Goal: Book appointment/travel/reservation

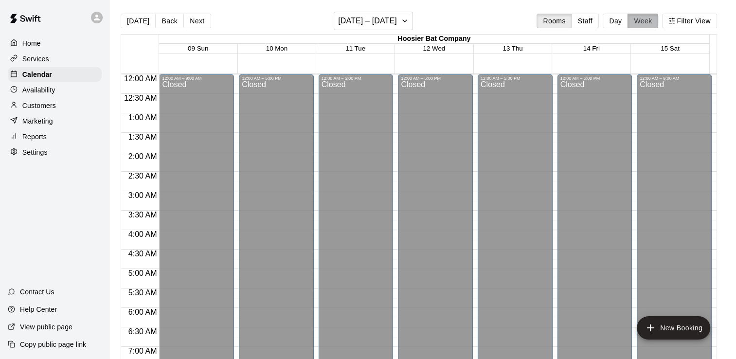
click at [648, 18] on button "Week" at bounding box center [643, 21] width 31 height 15
click at [405, 22] on button "[DATE] – [DATE]" at bounding box center [373, 21] width 79 height 18
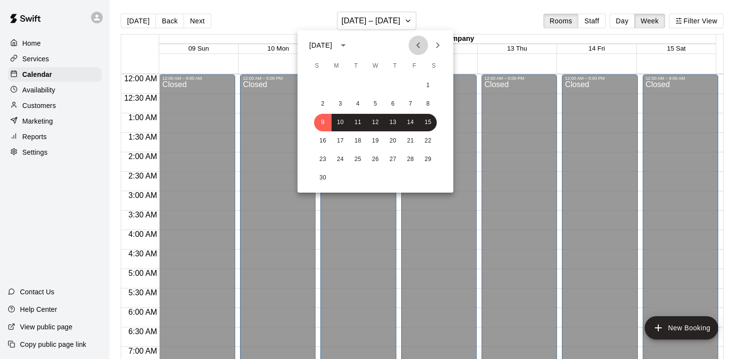
click at [419, 46] on icon "Previous month" at bounding box center [418, 45] width 12 height 12
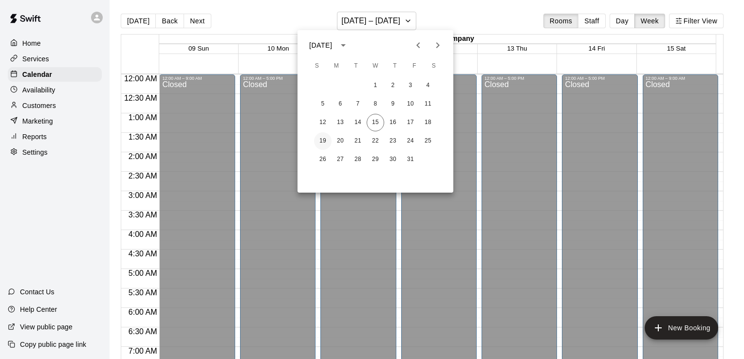
click at [324, 139] on button "19" at bounding box center [323, 141] width 18 height 18
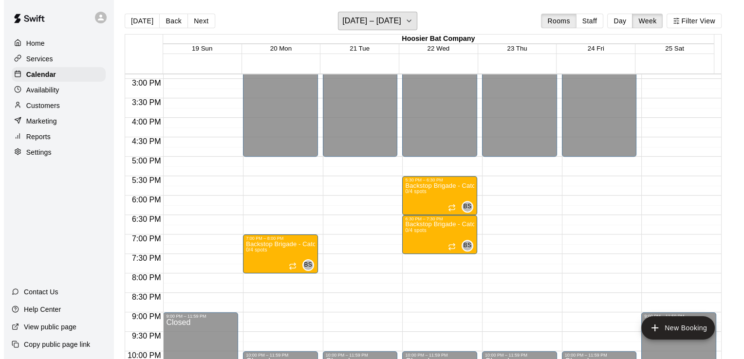
scroll to position [584, 0]
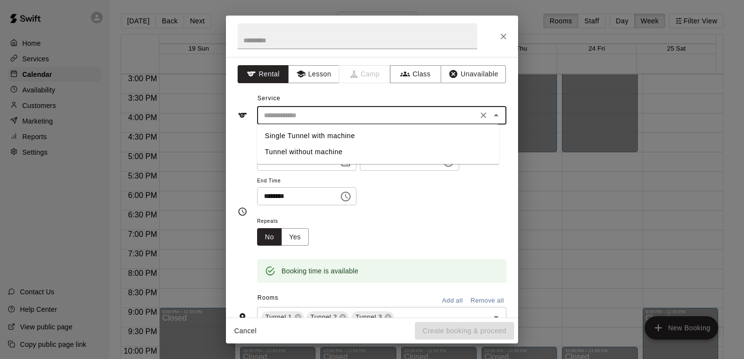
click at [301, 114] on input "text" at bounding box center [367, 116] width 215 height 12
click at [301, 135] on li "Single Tunnel with machine" at bounding box center [378, 136] width 242 height 16
type input "**********"
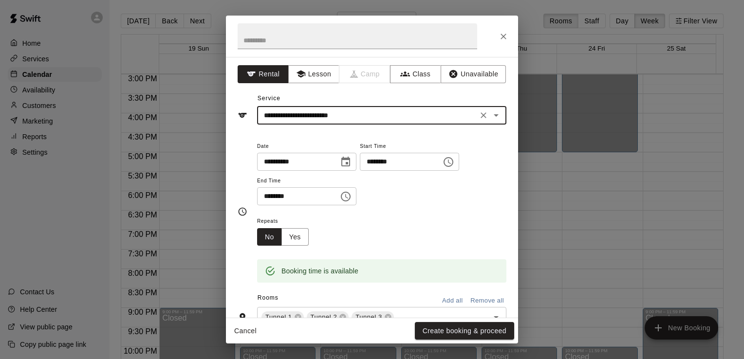
click at [351, 198] on icon "Choose time, selected time is 6:00 PM" at bounding box center [346, 197] width 12 height 12
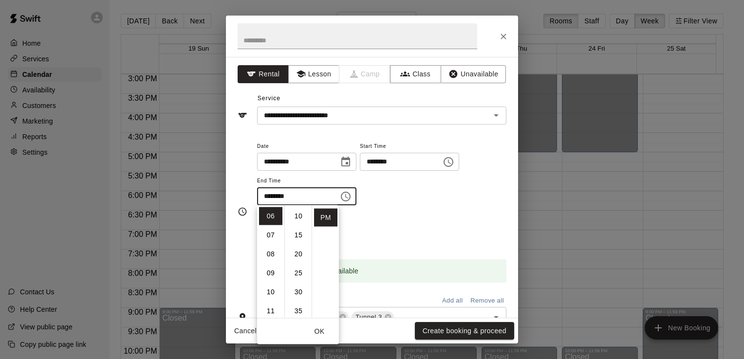
scroll to position [97, 0]
click at [299, 231] on li "30" at bounding box center [298, 233] width 23 height 18
type input "********"
click at [444, 211] on div "**********" at bounding box center [381, 177] width 249 height 75
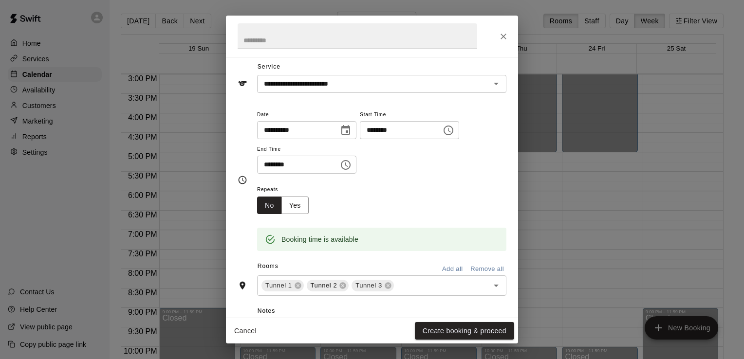
scroll to position [49, 0]
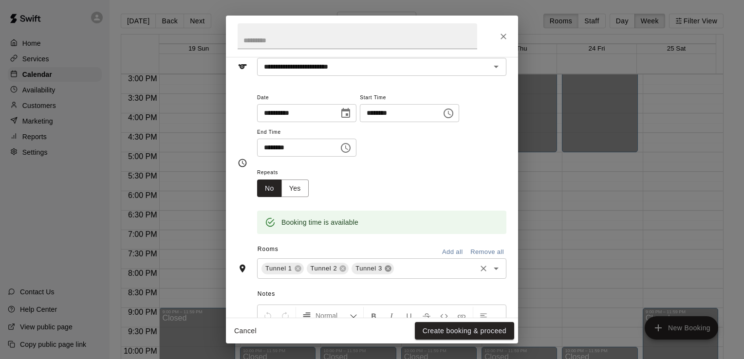
click at [385, 268] on icon at bounding box center [388, 269] width 6 height 6
click at [343, 270] on icon at bounding box center [343, 269] width 6 height 6
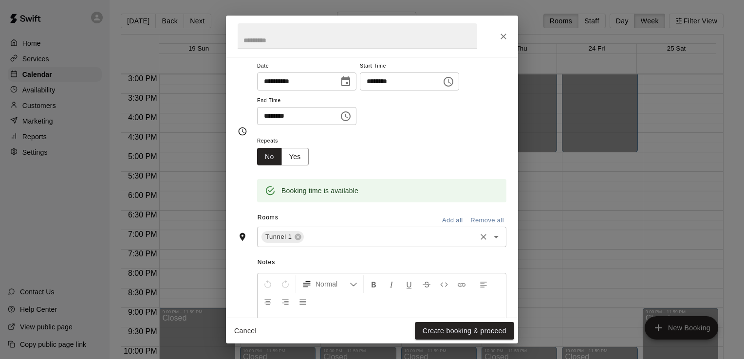
scroll to position [97, 0]
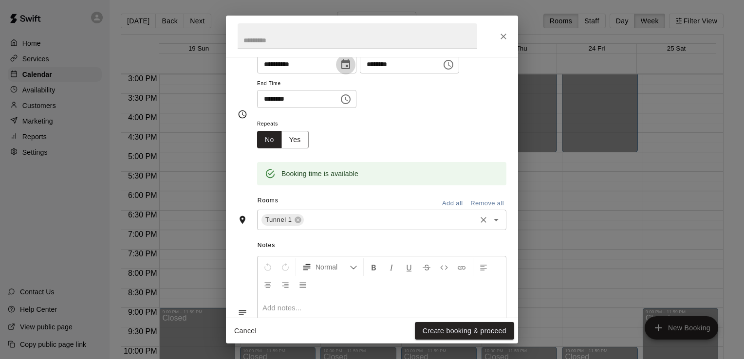
click at [351, 66] on icon "Choose date, selected date is Oct 20, 2025" at bounding box center [346, 65] width 12 height 12
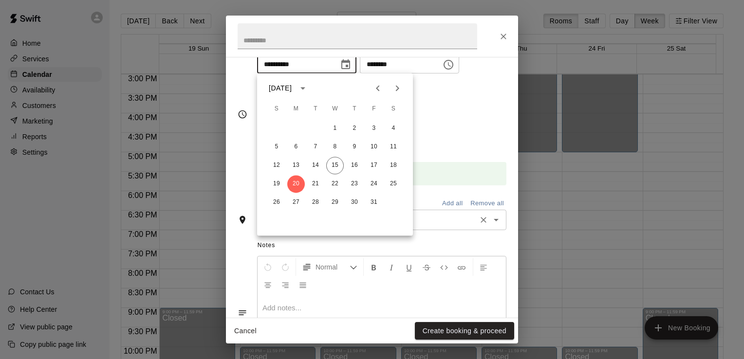
click at [443, 97] on div "**********" at bounding box center [381, 76] width 249 height 66
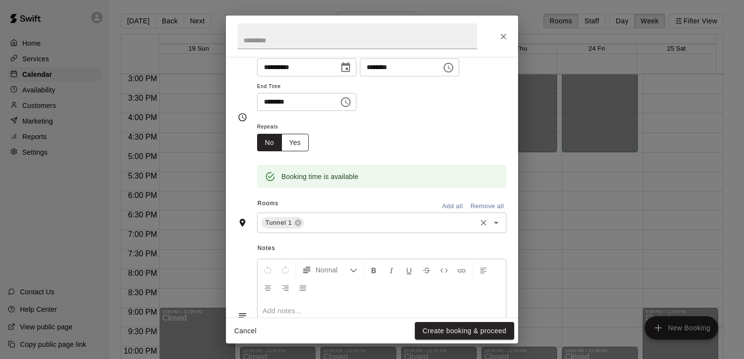
click at [295, 141] on button "Yes" at bounding box center [294, 143] width 27 height 18
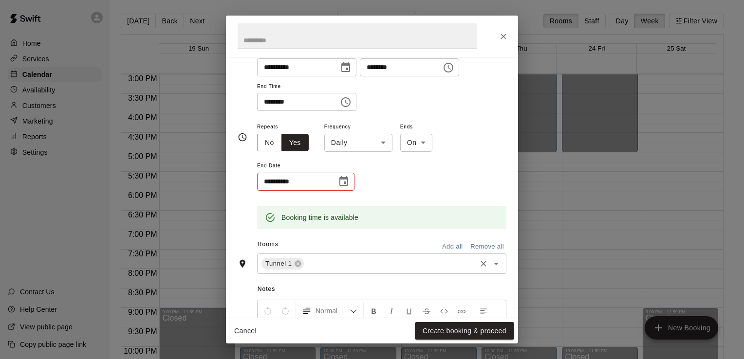
scroll to position [96, 0]
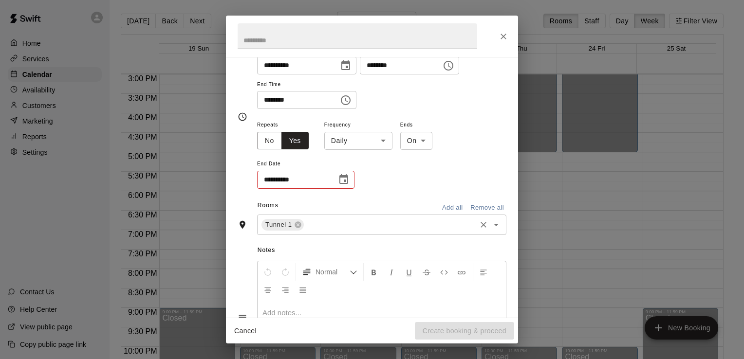
click at [383, 138] on body "Home Services Calendar Availability Customers Marketing Reports Settings Contac…" at bounding box center [372, 187] width 744 height 375
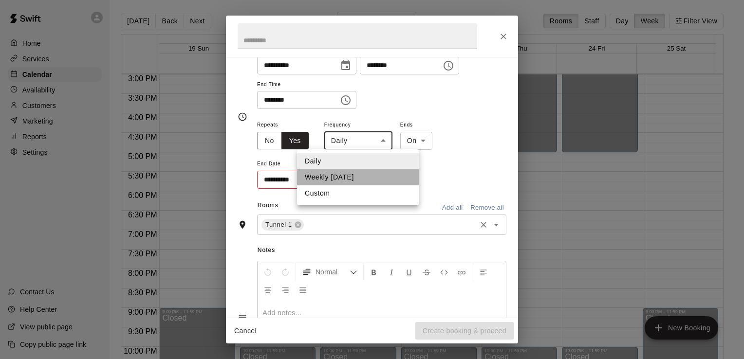
click at [336, 174] on li "Weekly [DATE]" at bounding box center [358, 177] width 122 height 16
type input "******"
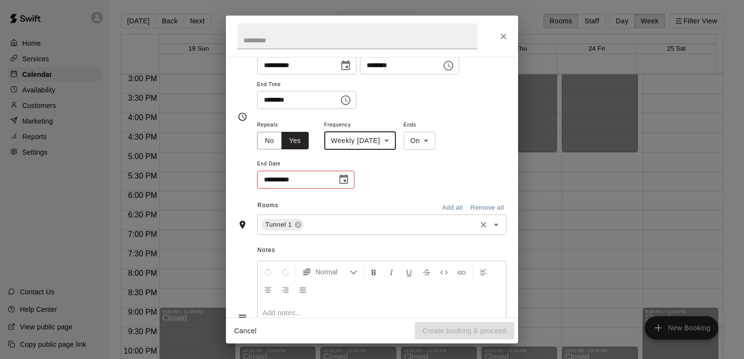
click at [342, 181] on icon "Choose date" at bounding box center [344, 180] width 12 height 12
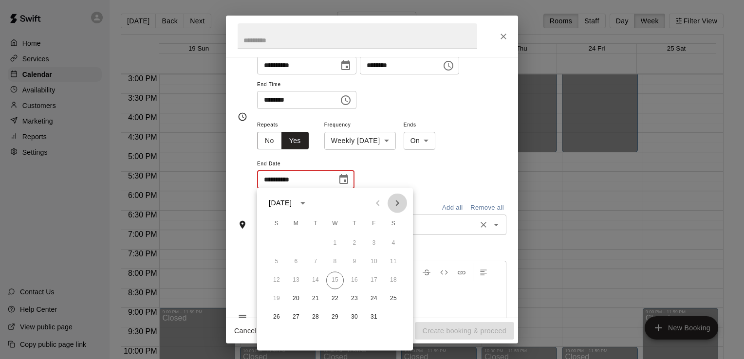
click at [396, 202] on icon "Next month" at bounding box center [397, 203] width 12 height 12
click at [297, 317] on button "29" at bounding box center [296, 318] width 18 height 18
type input "**********"
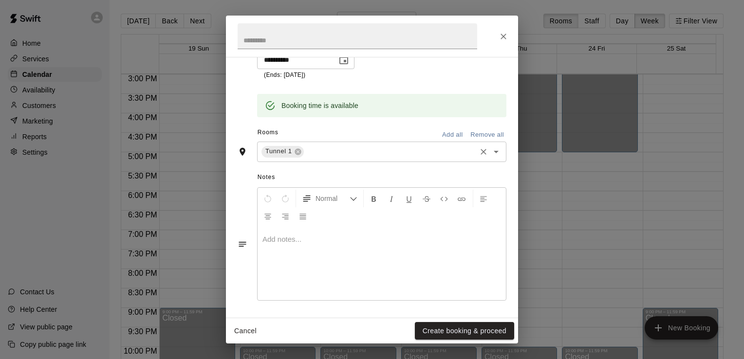
scroll to position [217, 0]
click at [319, 238] on p at bounding box center [381, 239] width 238 height 10
click at [452, 330] on button "Create booking & proceed" at bounding box center [464, 331] width 99 height 18
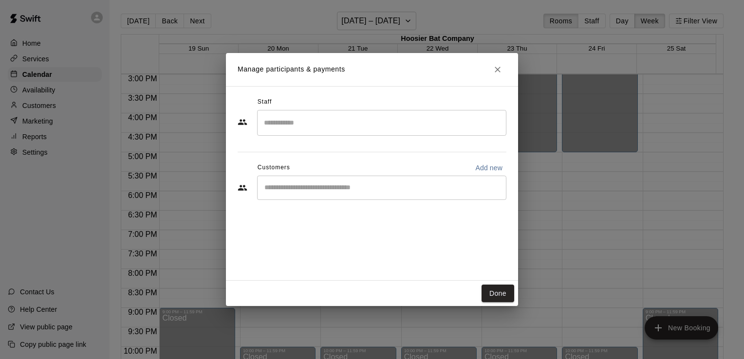
click at [278, 128] on input "Search staff" at bounding box center [381, 122] width 240 height 17
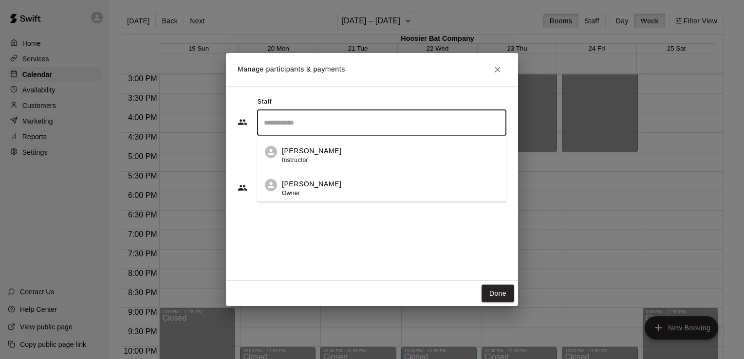
click at [288, 187] on div "[PERSON_NAME] Owner" at bounding box center [311, 188] width 59 height 19
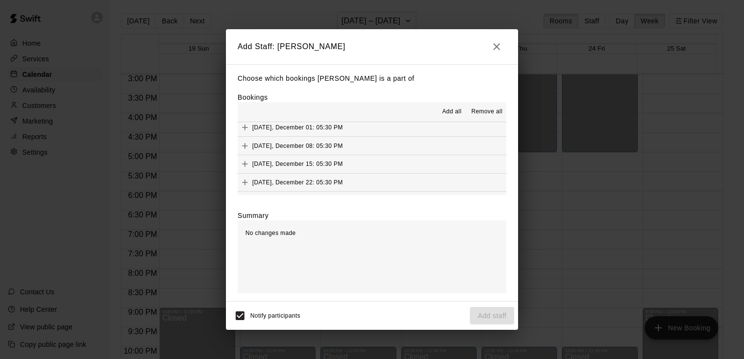
scroll to position [127, 0]
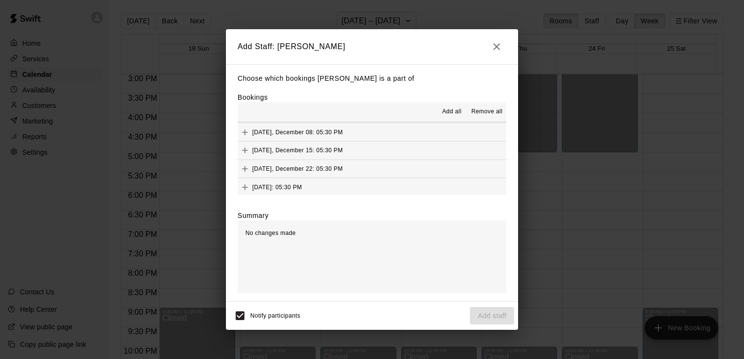
click at [374, 302] on div "Notify participants Add staff" at bounding box center [372, 316] width 292 height 28
click at [449, 113] on span "Add all" at bounding box center [451, 112] width 19 height 10
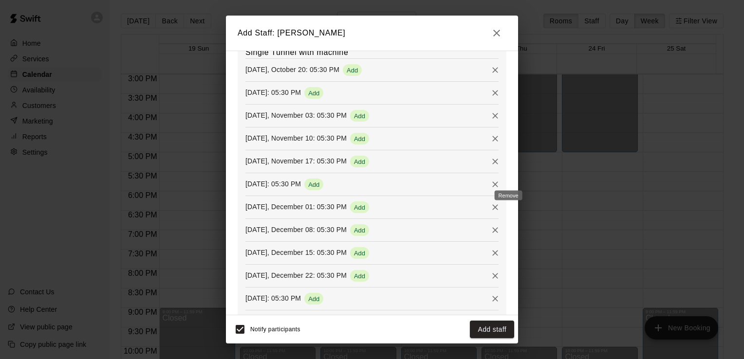
scroll to position [179, 0]
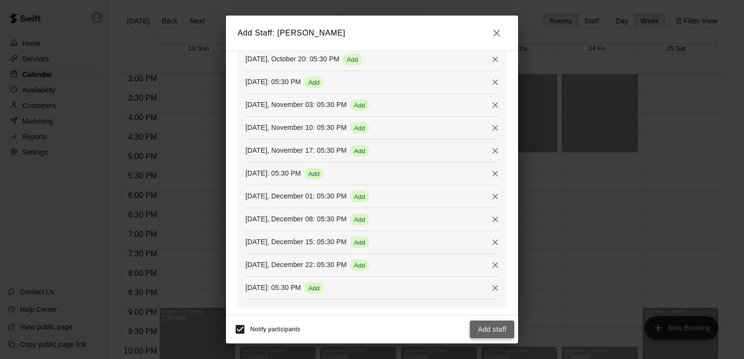
click at [489, 330] on button "Add staff" at bounding box center [492, 330] width 44 height 18
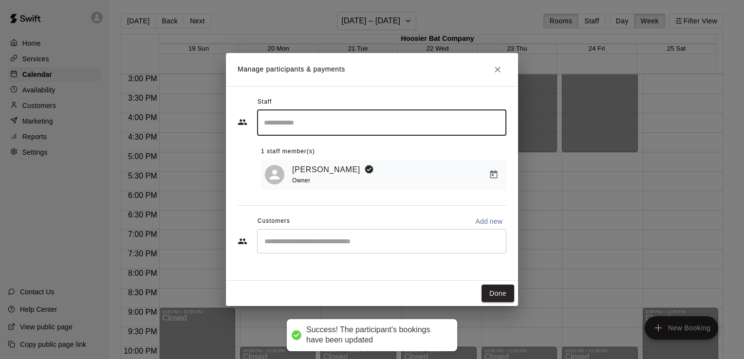
click at [307, 128] on input "Search staff" at bounding box center [381, 122] width 240 height 17
click at [230, 170] on div "Staff ​ [PERSON_NAME] Instructor 1 staff member(s) [PERSON_NAME] Owner Customer…" at bounding box center [372, 183] width 292 height 195
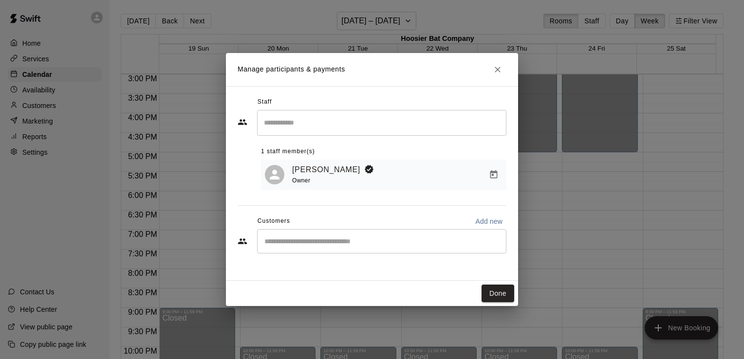
click at [402, 248] on div "​" at bounding box center [381, 241] width 249 height 24
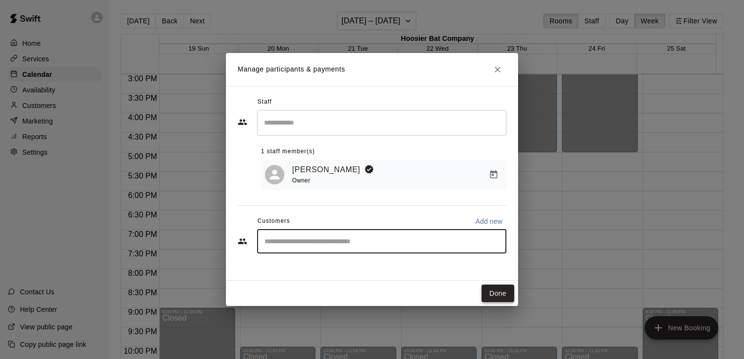
click at [499, 293] on button "Done" at bounding box center [497, 294] width 33 height 18
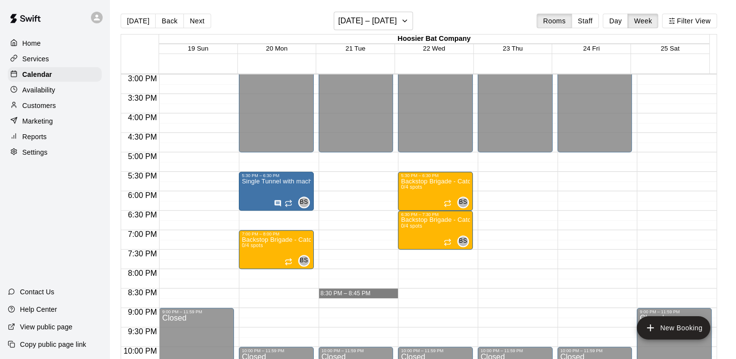
drag, startPoint x: 288, startPoint y: 187, endPoint x: 382, endPoint y: 293, distance: 141.0
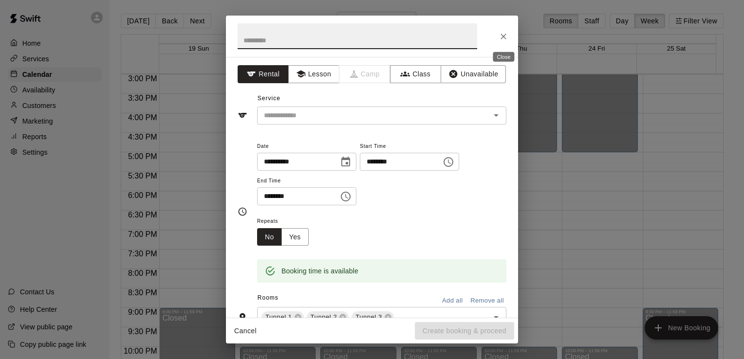
click at [501, 37] on icon "Close" at bounding box center [503, 37] width 6 height 6
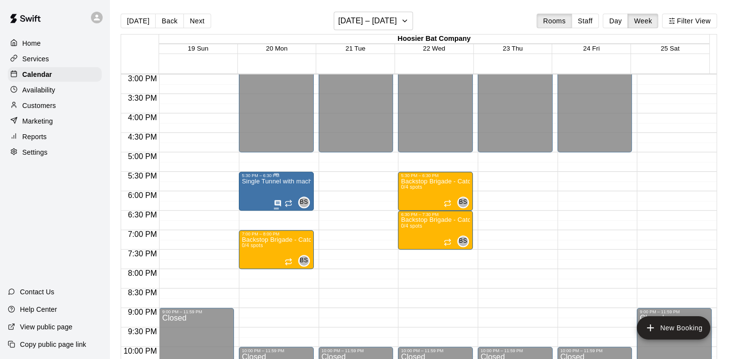
click at [293, 191] on div "Single Tunnel with machine" at bounding box center [276, 357] width 69 height 359
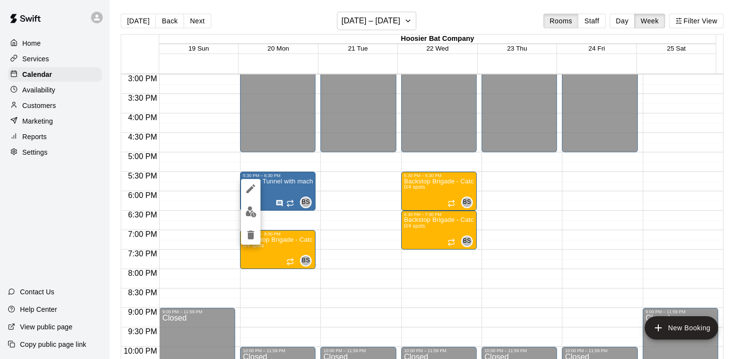
click at [361, 198] on div at bounding box center [372, 179] width 744 height 359
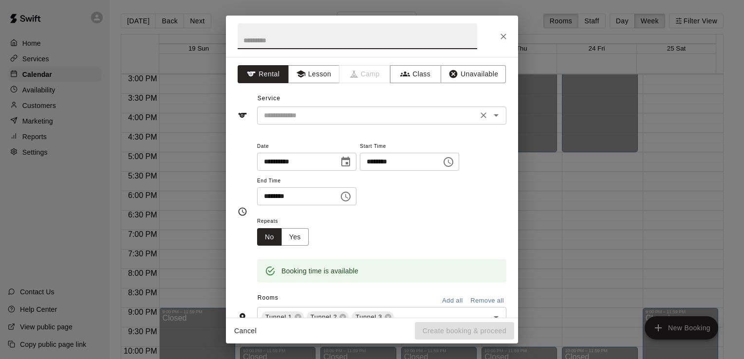
click at [331, 115] on input "text" at bounding box center [367, 116] width 215 height 12
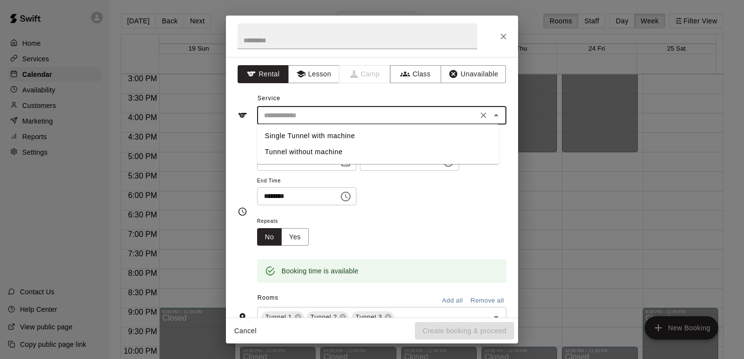
click at [325, 137] on li "Single Tunnel with machine" at bounding box center [378, 136] width 242 height 16
type input "**********"
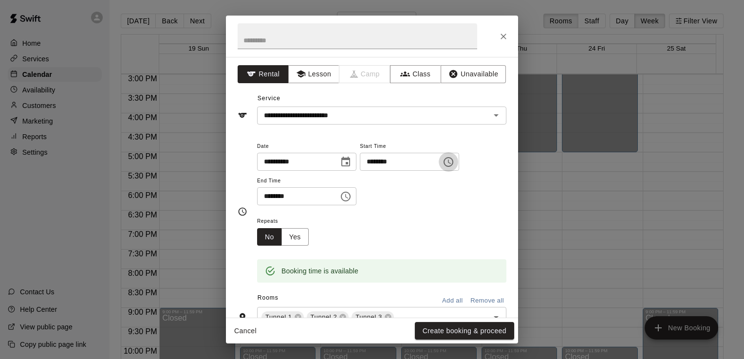
click at [454, 162] on icon "Choose time, selected time is 5:45 PM" at bounding box center [448, 162] width 12 height 12
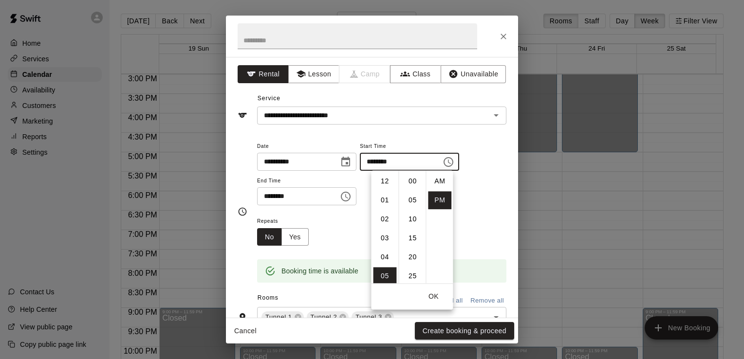
scroll to position [18, 0]
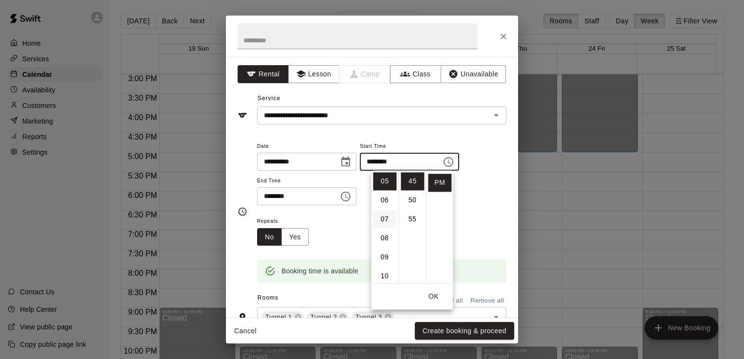
click at [384, 217] on li "07" at bounding box center [384, 219] width 23 height 18
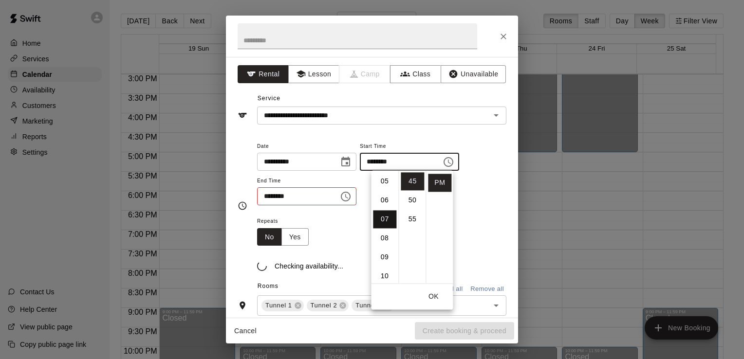
scroll to position [132, 0]
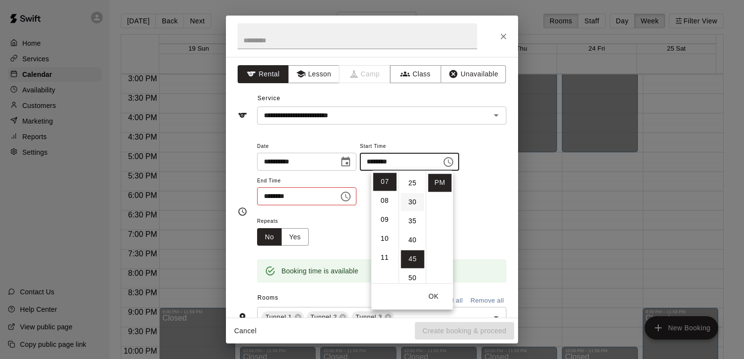
click at [411, 203] on li "30" at bounding box center [412, 202] width 23 height 18
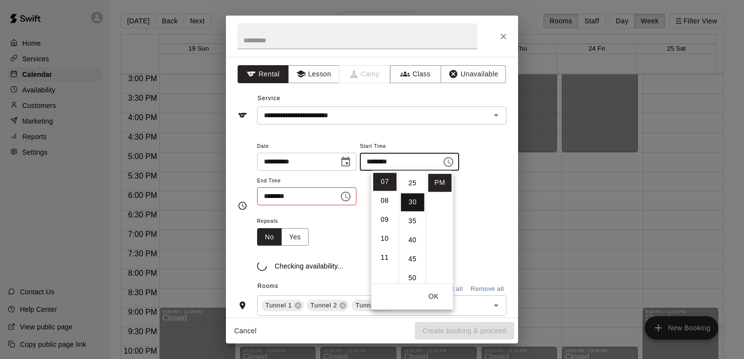
type input "********"
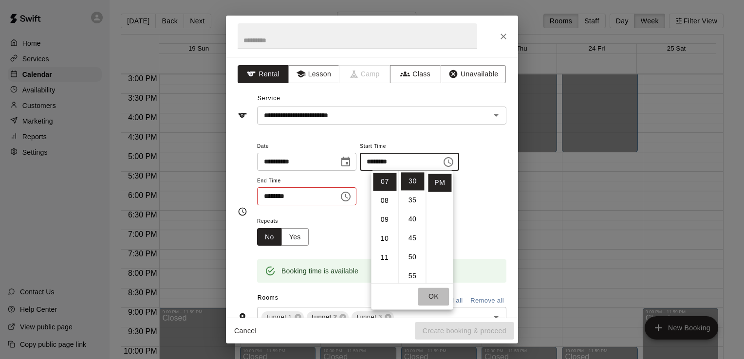
click at [432, 297] on button "OK" at bounding box center [433, 297] width 31 height 18
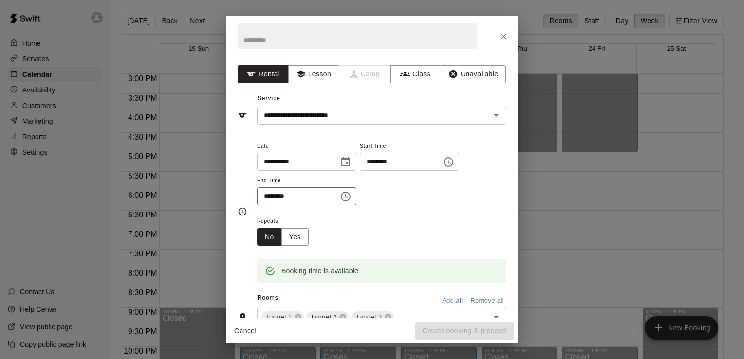
click at [351, 194] on icon "Choose time, selected time is 6:15 PM" at bounding box center [346, 197] width 12 height 12
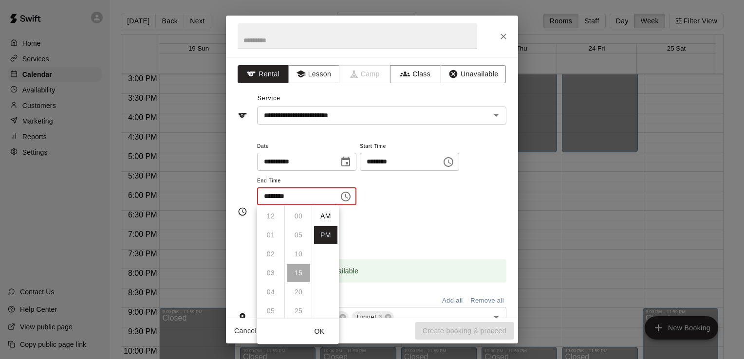
scroll to position [18, 0]
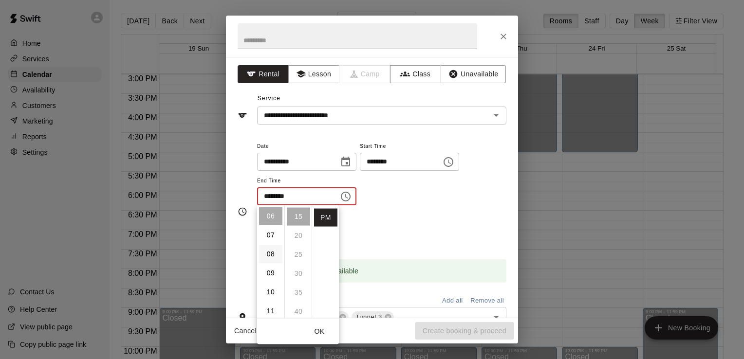
click at [269, 254] on li "08" at bounding box center [270, 254] width 23 height 18
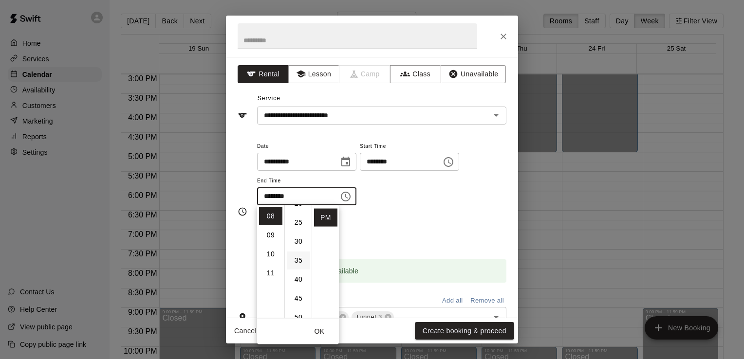
scroll to position [105, 0]
click at [270, 236] on li "09" at bounding box center [270, 235] width 23 height 18
click at [298, 216] on li "00" at bounding box center [298, 216] width 23 height 18
type input "********"
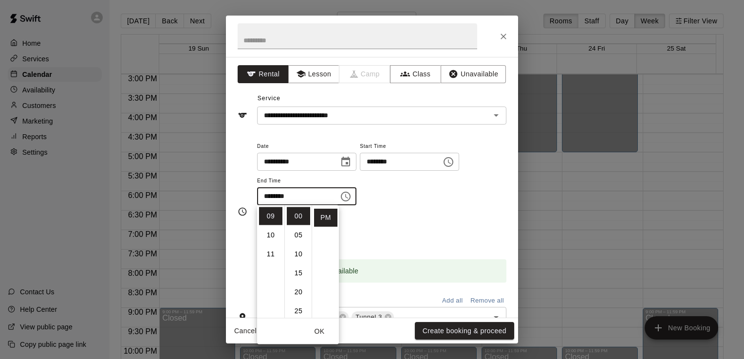
click at [431, 224] on div "Repeats No Yes" at bounding box center [381, 230] width 249 height 31
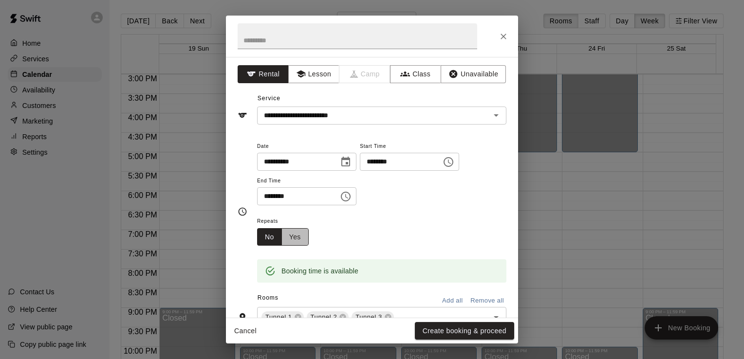
click at [294, 233] on button "Yes" at bounding box center [294, 237] width 27 height 18
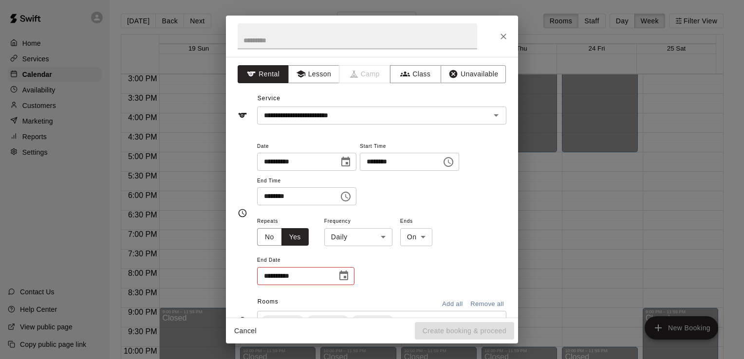
click at [380, 238] on body "Home Services Calendar Availability Customers Marketing Reports Settings Contac…" at bounding box center [372, 187] width 744 height 375
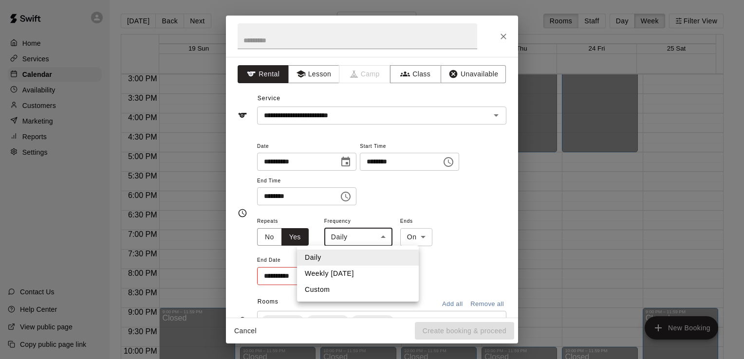
click at [340, 268] on li "Weekly [DATE]" at bounding box center [358, 274] width 122 height 16
type input "******"
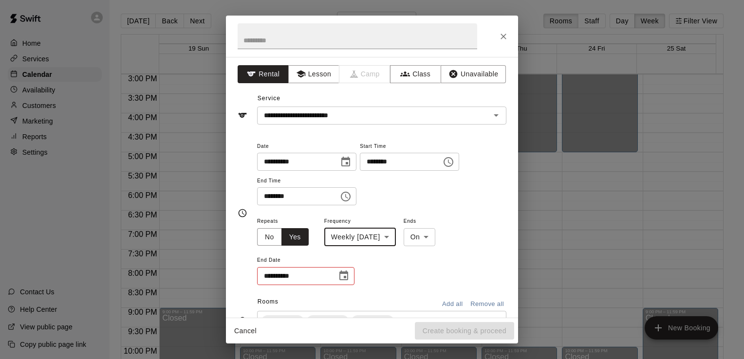
click at [345, 273] on icon "Choose date" at bounding box center [343, 276] width 9 height 10
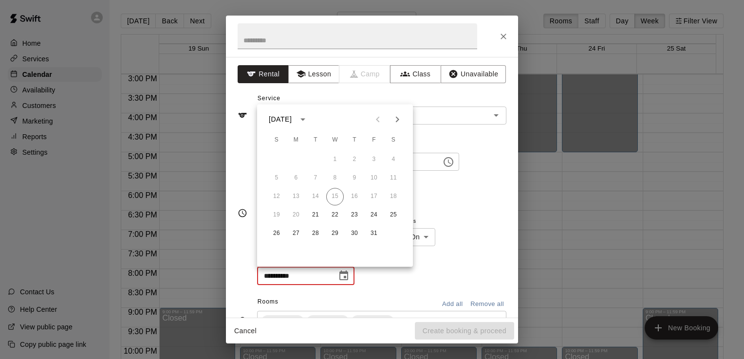
click at [397, 119] on icon "Next month" at bounding box center [397, 119] width 12 height 12
click at [316, 232] on button "30" at bounding box center [316, 234] width 18 height 18
type input "**********"
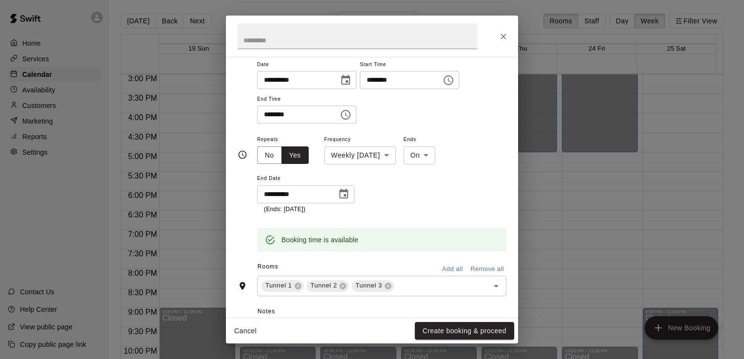
scroll to position [97, 0]
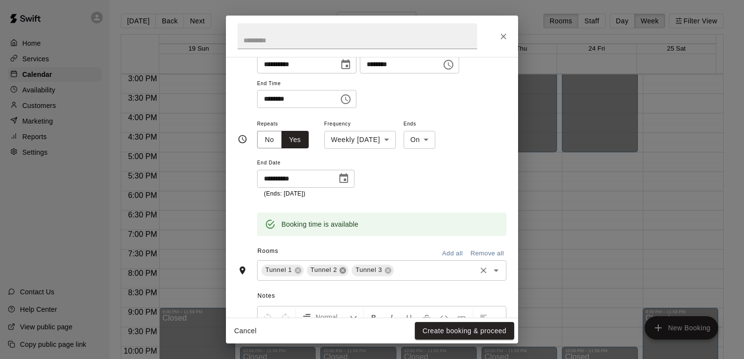
click at [341, 270] on icon at bounding box center [343, 271] width 8 height 8
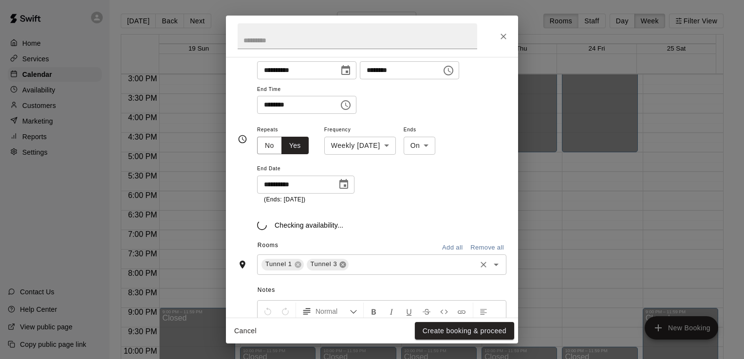
click at [342, 266] on icon at bounding box center [343, 264] width 6 height 6
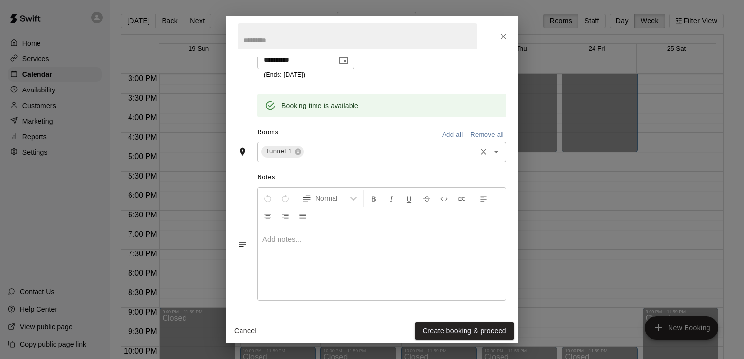
scroll to position [217, 0]
click at [341, 239] on p at bounding box center [381, 239] width 238 height 10
click at [458, 332] on button "Create booking & proceed" at bounding box center [464, 331] width 99 height 18
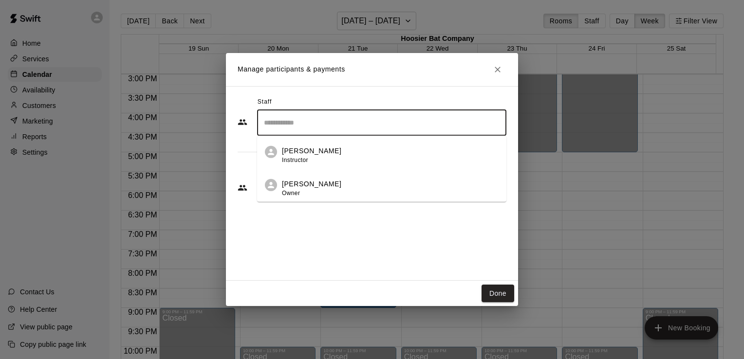
click at [284, 122] on input "Search staff" at bounding box center [381, 122] width 240 height 17
click at [288, 188] on div "[PERSON_NAME] Owner" at bounding box center [311, 188] width 59 height 19
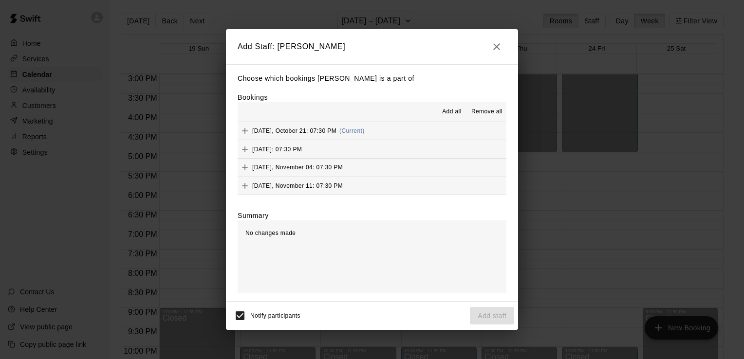
click at [456, 111] on span "Add all" at bounding box center [451, 112] width 19 height 10
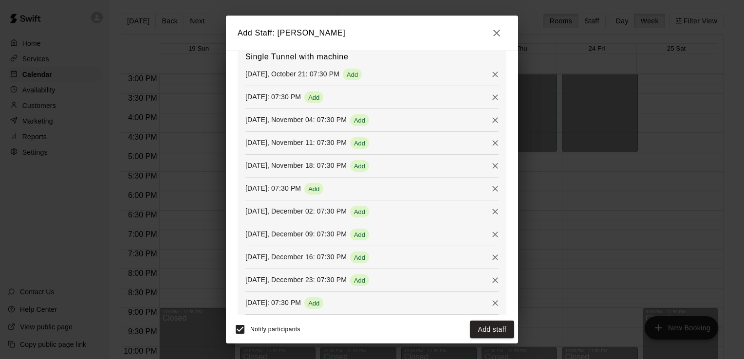
scroll to position [179, 0]
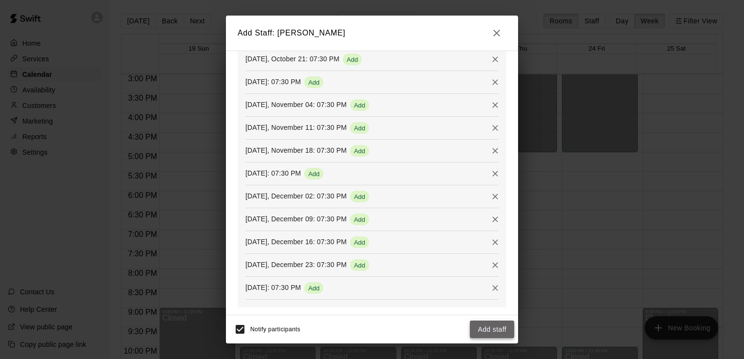
click at [485, 324] on button "Add staff" at bounding box center [492, 330] width 44 height 18
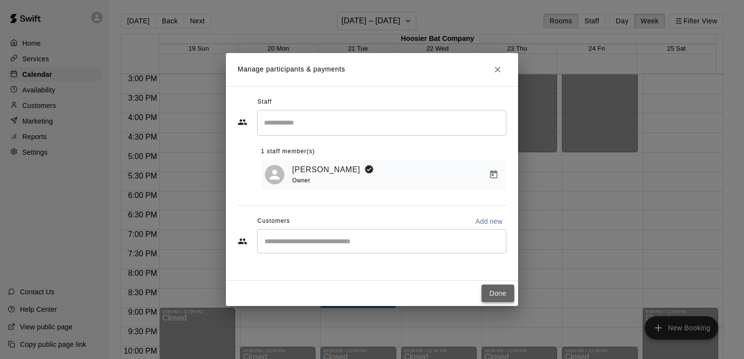
click at [495, 295] on button "Done" at bounding box center [497, 294] width 33 height 18
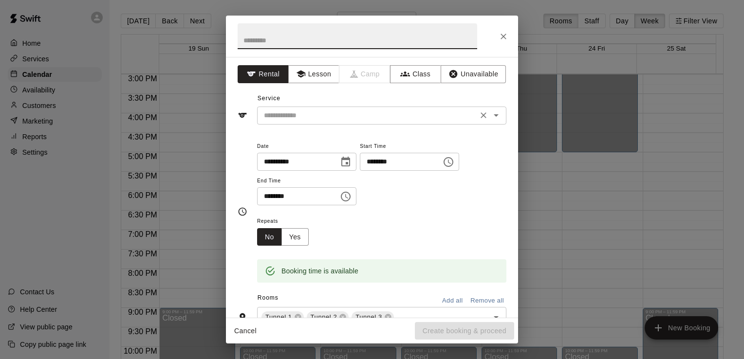
click at [343, 110] on input "text" at bounding box center [367, 116] width 215 height 12
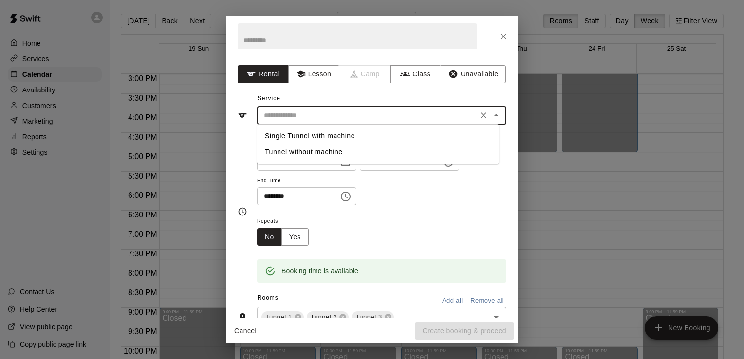
click at [326, 137] on li "Single Tunnel with machine" at bounding box center [378, 136] width 242 height 16
type input "**********"
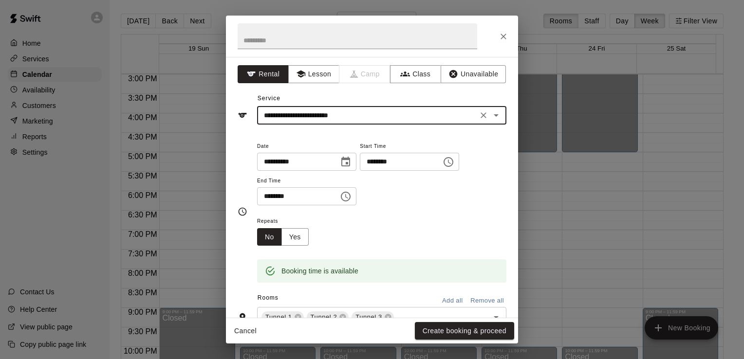
click at [454, 162] on icon "Choose time, selected time is 5:45 PM" at bounding box center [448, 162] width 12 height 12
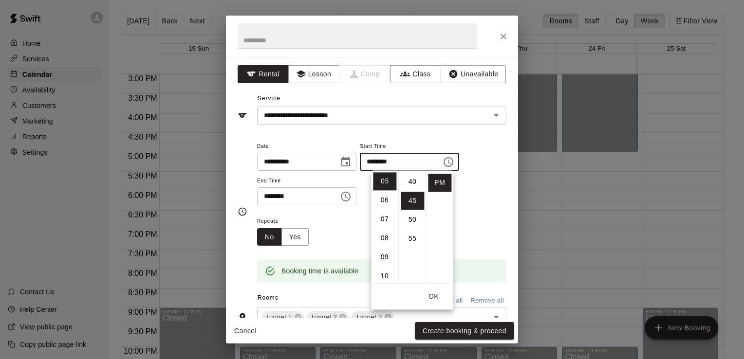
scroll to position [132, 0]
click at [409, 184] on li "30" at bounding box center [412, 183] width 23 height 18
type input "********"
click at [321, 240] on div "Repeats No Yes" at bounding box center [381, 230] width 249 height 31
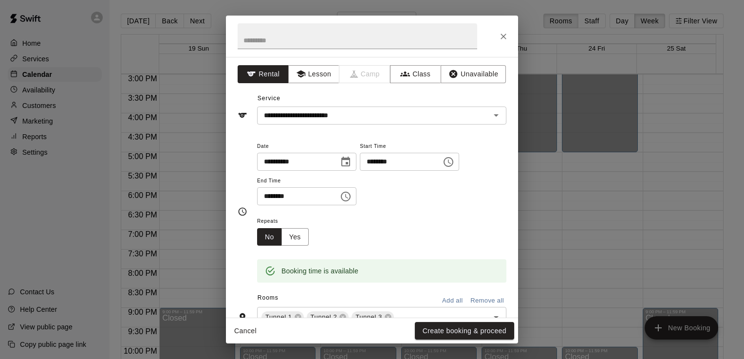
click at [351, 195] on icon "Choose time, selected time is 6:15 PM" at bounding box center [346, 197] width 12 height 12
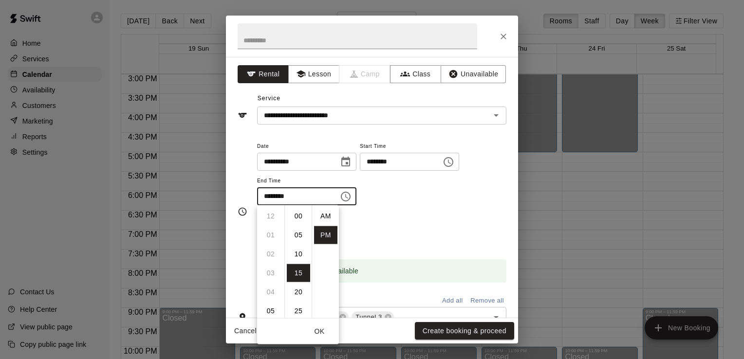
scroll to position [18, 0]
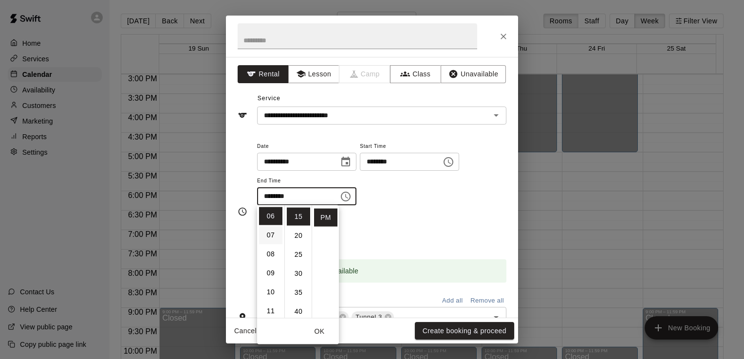
click at [269, 234] on li "07" at bounding box center [270, 235] width 23 height 18
click at [299, 217] on li "00" at bounding box center [298, 216] width 23 height 18
type input "********"
click at [396, 214] on div "**********" at bounding box center [381, 177] width 249 height 75
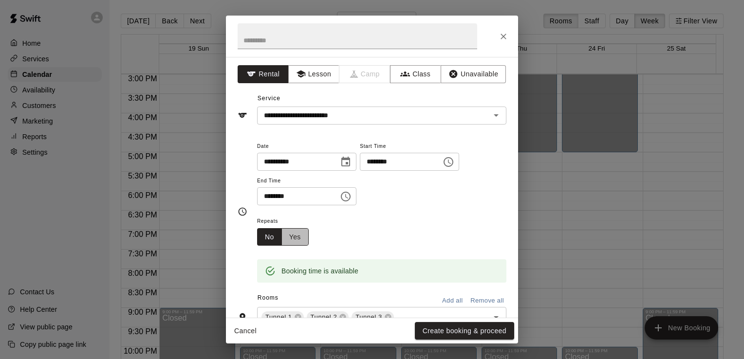
click at [295, 237] on button "Yes" at bounding box center [294, 237] width 27 height 18
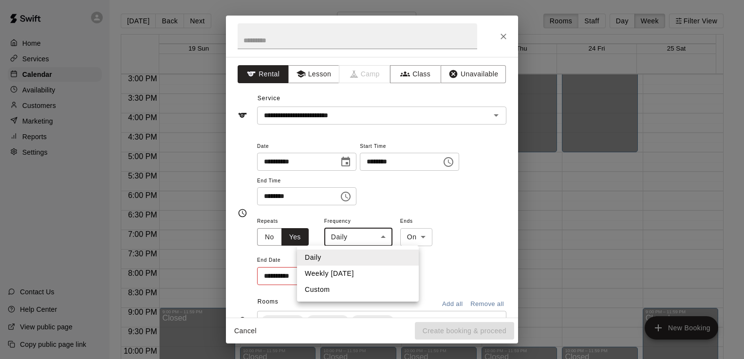
click at [385, 238] on body "Home Services Calendar Availability Customers Marketing Reports Settings Contac…" at bounding box center [372, 187] width 744 height 375
click at [345, 270] on li "Weekly [DATE]" at bounding box center [358, 274] width 122 height 16
type input "******"
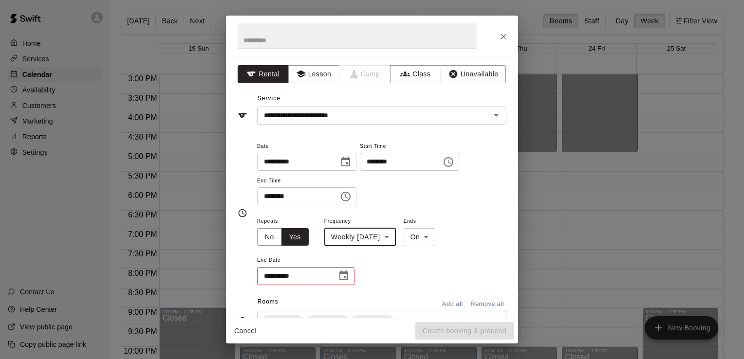
click at [341, 273] on icon "Choose date" at bounding box center [343, 276] width 9 height 10
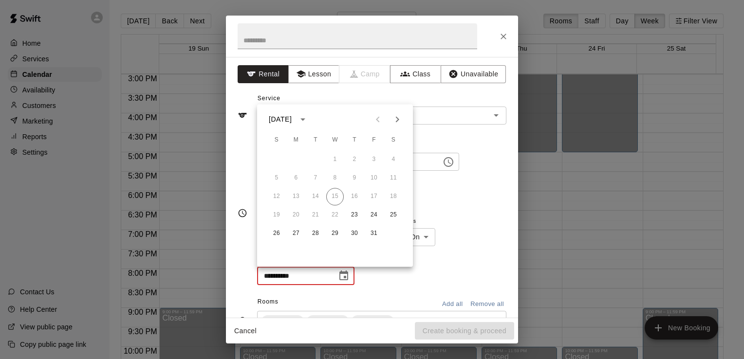
click at [396, 122] on icon "Next month" at bounding box center [397, 119] width 3 height 6
click at [331, 235] on button "31" at bounding box center [335, 234] width 18 height 18
type input "**********"
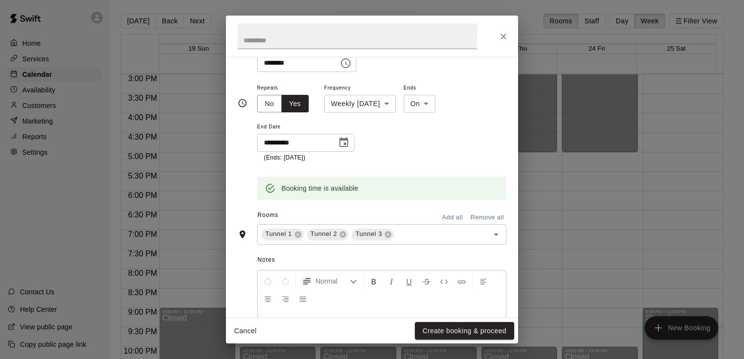
scroll to position [146, 0]
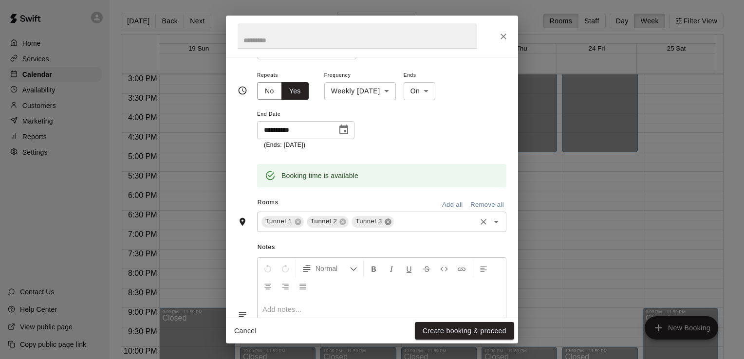
click at [384, 219] on icon at bounding box center [388, 222] width 8 height 8
click at [343, 217] on div "Tunnel 2" at bounding box center [328, 222] width 42 height 12
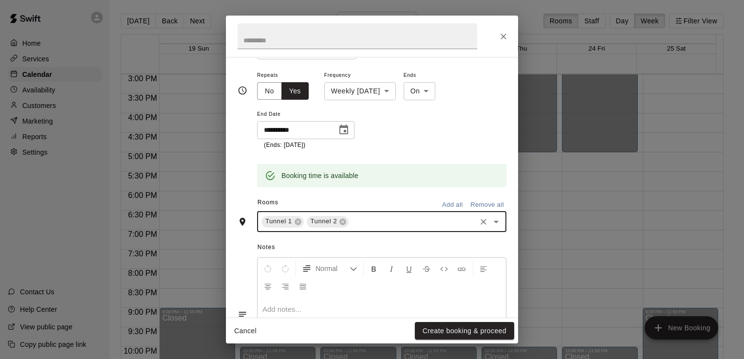
click at [306, 303] on div at bounding box center [381, 333] width 248 height 73
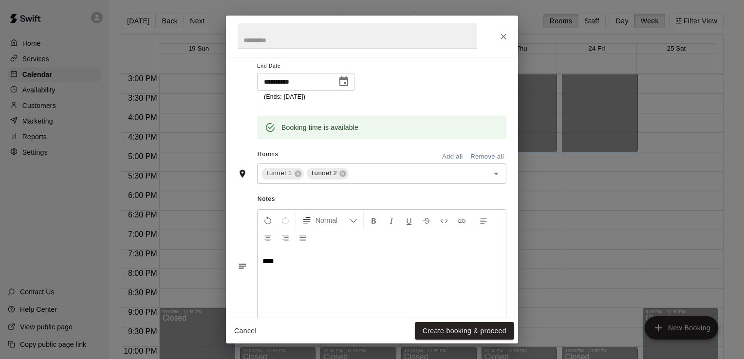
scroll to position [217, 0]
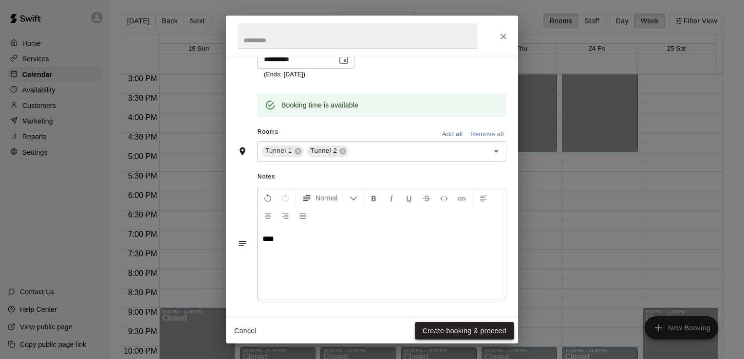
click at [443, 330] on button "Create booking & proceed" at bounding box center [464, 331] width 99 height 18
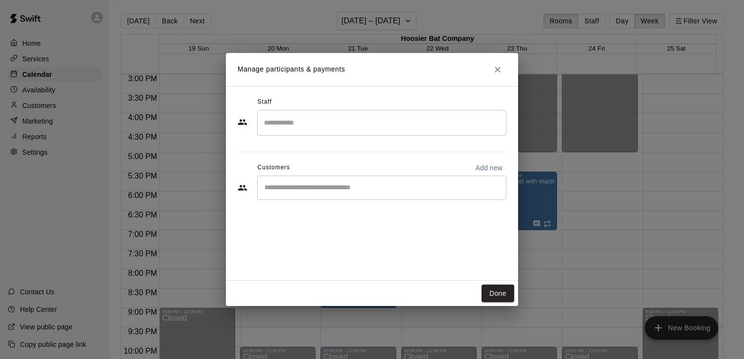
click at [406, 122] on input "Search staff" at bounding box center [381, 122] width 240 height 17
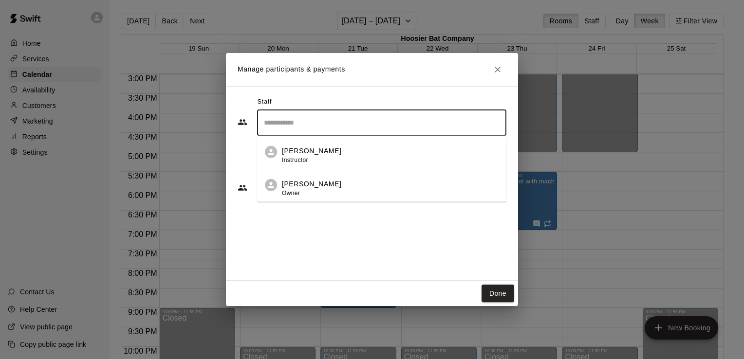
click at [335, 184] on div "[PERSON_NAME] Owner" at bounding box center [390, 188] width 217 height 19
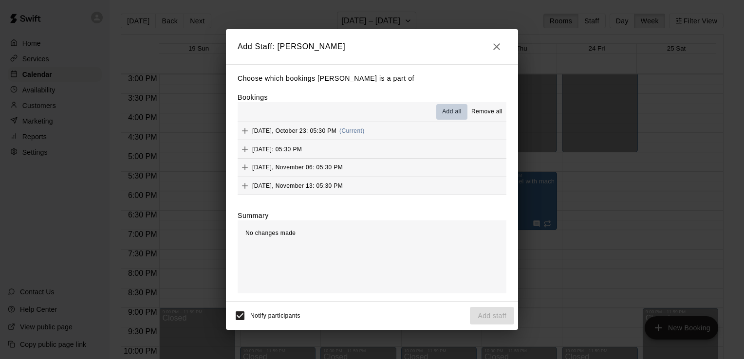
click at [446, 112] on span "Add all" at bounding box center [451, 112] width 19 height 10
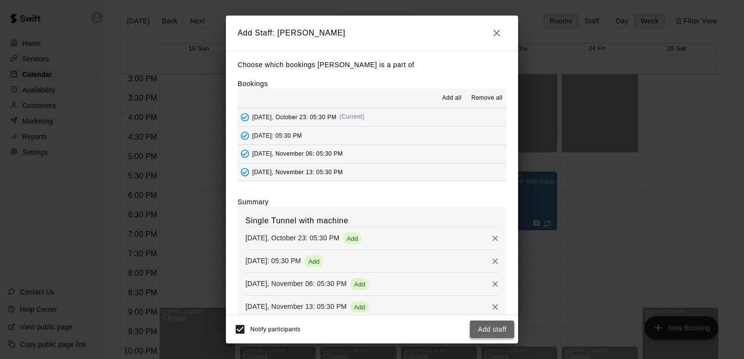
click at [490, 330] on button "Add staff" at bounding box center [492, 330] width 44 height 18
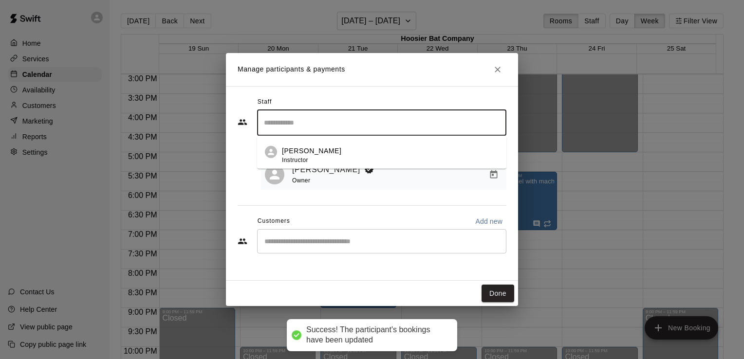
click at [322, 125] on input "Search staff" at bounding box center [381, 122] width 240 height 17
click at [232, 199] on div "Staff ​ [PERSON_NAME] Instructor 1 staff member(s) [PERSON_NAME] Owner Customer…" at bounding box center [372, 183] width 292 height 195
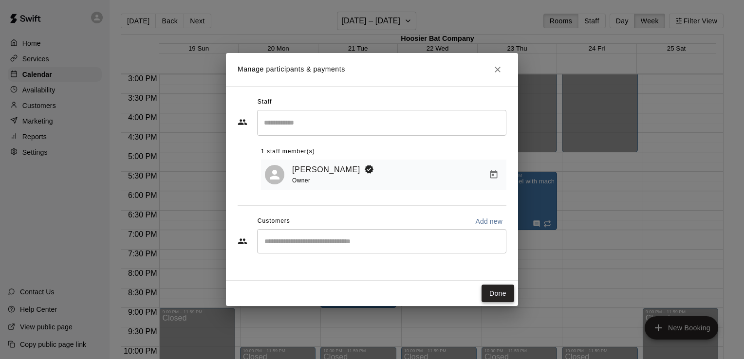
click at [497, 295] on button "Done" at bounding box center [497, 294] width 33 height 18
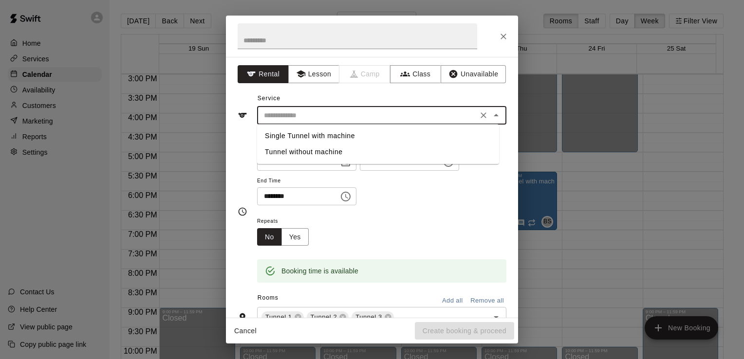
click at [393, 115] on input "text" at bounding box center [367, 116] width 215 height 12
click at [345, 137] on li "Single Tunnel with machine" at bounding box center [378, 136] width 242 height 16
type input "**********"
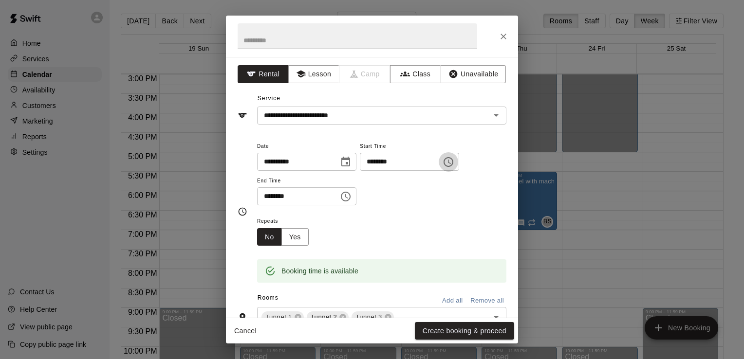
click at [451, 161] on icon "Choose time, selected time is 5:45 PM" at bounding box center [449, 162] width 3 height 4
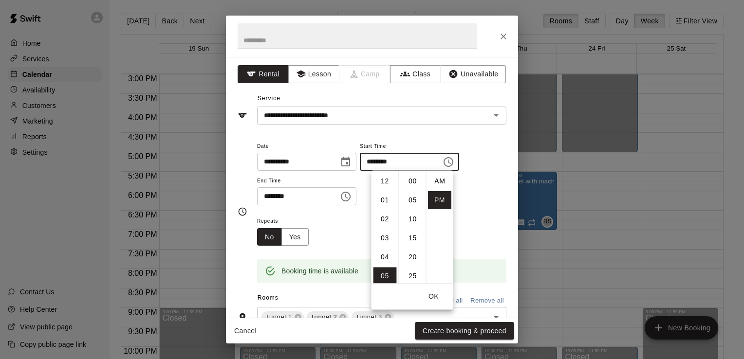
scroll to position [18, 0]
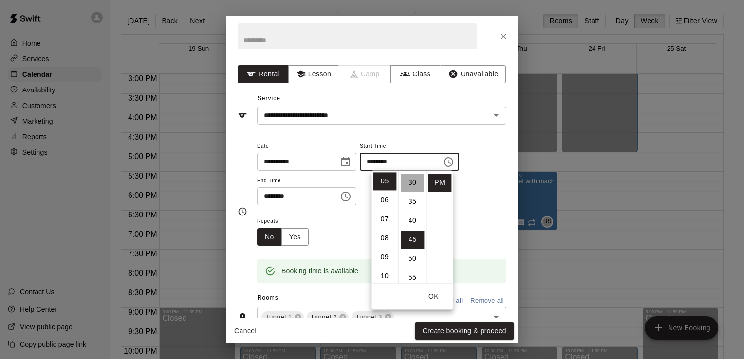
click at [412, 184] on li "30" at bounding box center [412, 183] width 23 height 18
type input "********"
click at [347, 195] on div "******** ​" at bounding box center [306, 196] width 99 height 18
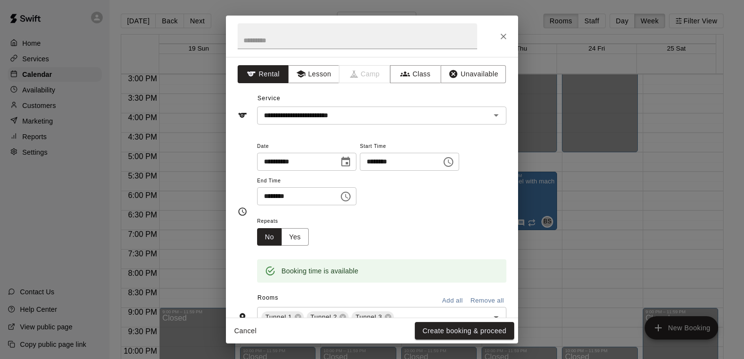
click at [351, 196] on icon "Choose time, selected time is 6:15 PM" at bounding box center [346, 197] width 12 height 12
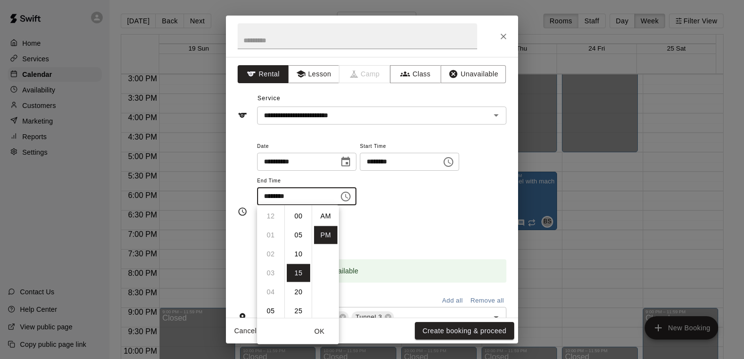
scroll to position [18, 0]
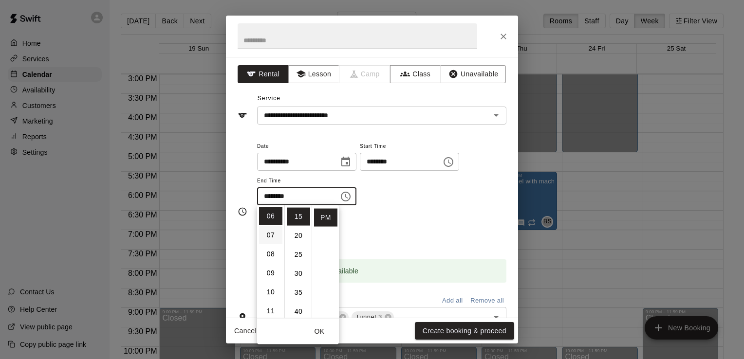
click at [268, 235] on li "07" at bounding box center [270, 235] width 23 height 18
click at [297, 217] on li "00" at bounding box center [298, 216] width 23 height 18
type input "********"
click at [454, 215] on div "Repeats No Yes" at bounding box center [381, 230] width 249 height 31
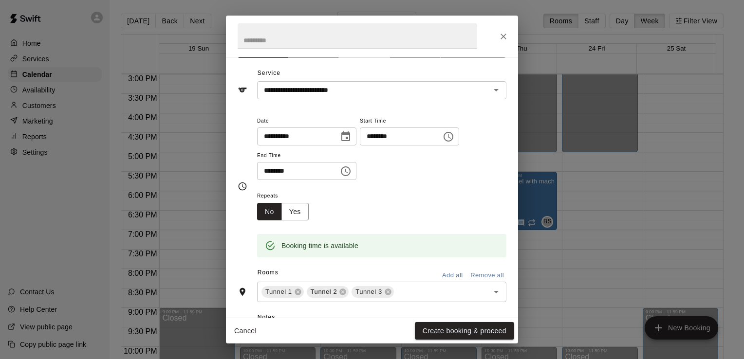
scroll to position [49, 0]
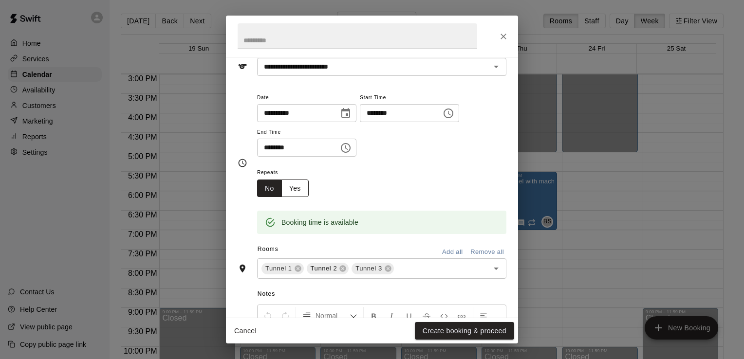
click at [300, 188] on button "Yes" at bounding box center [294, 189] width 27 height 18
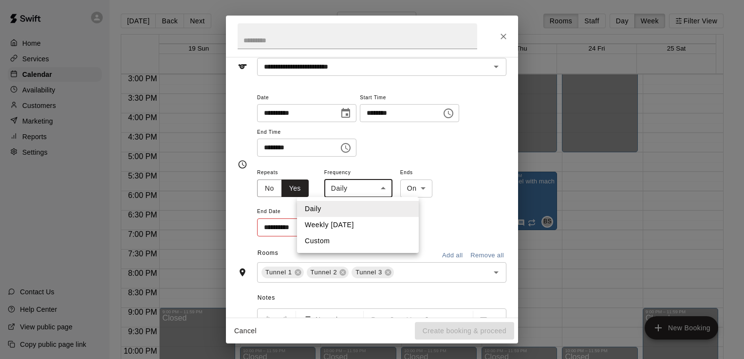
click at [383, 189] on body "Home Services Calendar Availability Customers Marketing Reports Settings Contac…" at bounding box center [372, 187] width 744 height 375
click at [348, 221] on li "Weekly [DATE]" at bounding box center [358, 225] width 122 height 16
type input "******"
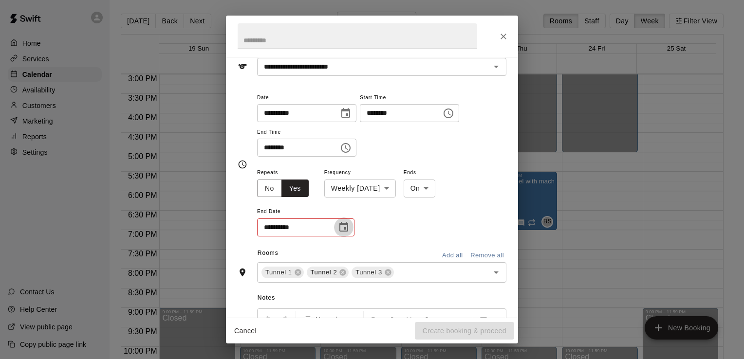
click at [343, 225] on icon "Choose date" at bounding box center [343, 227] width 9 height 10
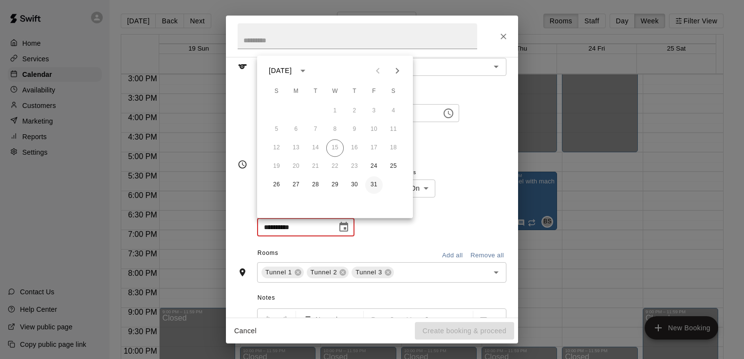
click at [372, 185] on button "31" at bounding box center [374, 185] width 18 height 18
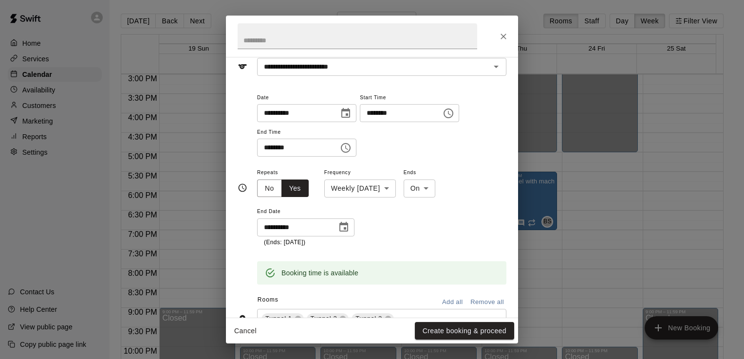
click at [345, 225] on icon "Choose date, selected date is Oct 31, 2025" at bounding box center [344, 227] width 12 height 12
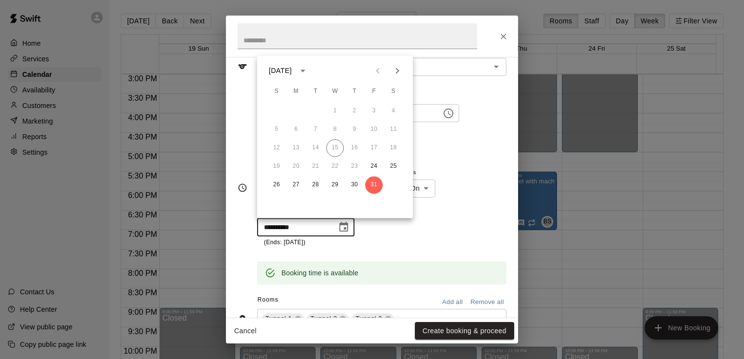
click at [393, 70] on icon "Next month" at bounding box center [397, 71] width 12 height 12
click at [372, 166] on button "26" at bounding box center [374, 167] width 18 height 18
type input "**********"
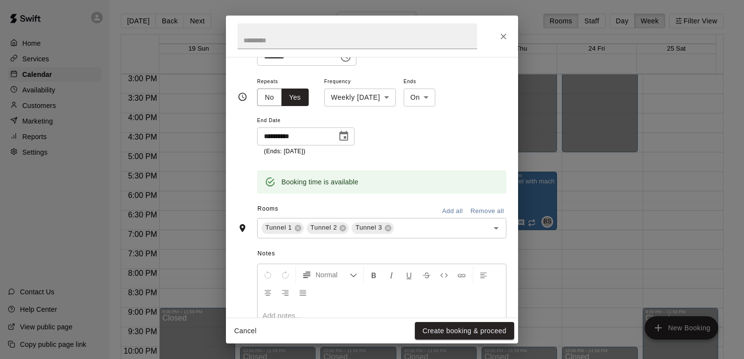
scroll to position [146, 0]
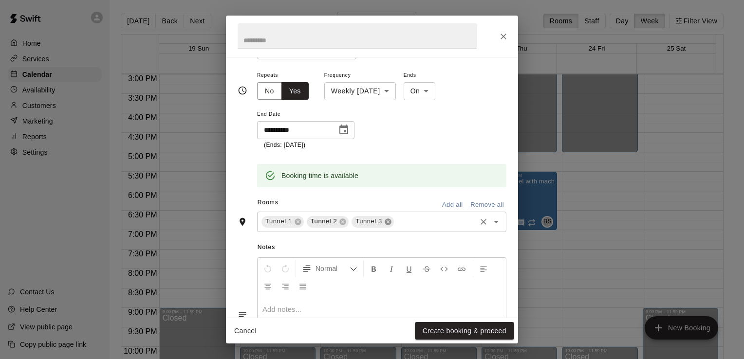
click at [388, 221] on icon at bounding box center [388, 222] width 6 height 6
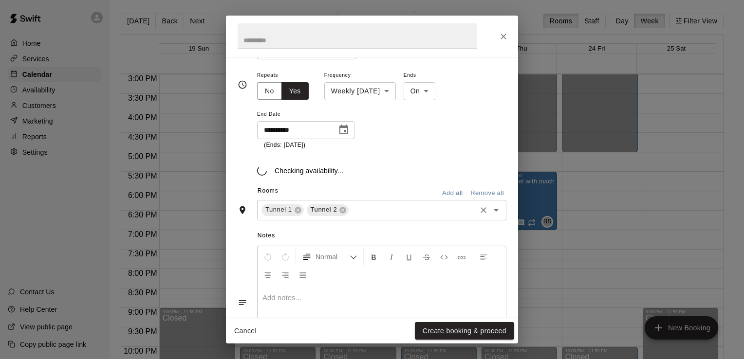
click at [347, 217] on div "Tunnel 1 Tunnel 2 ​" at bounding box center [381, 210] width 249 height 20
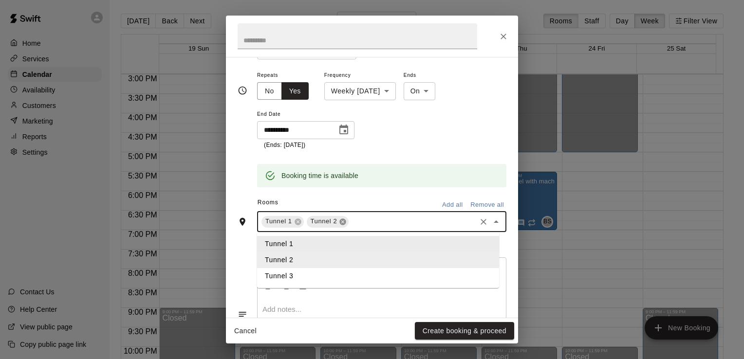
click at [339, 219] on icon at bounding box center [343, 222] width 8 height 8
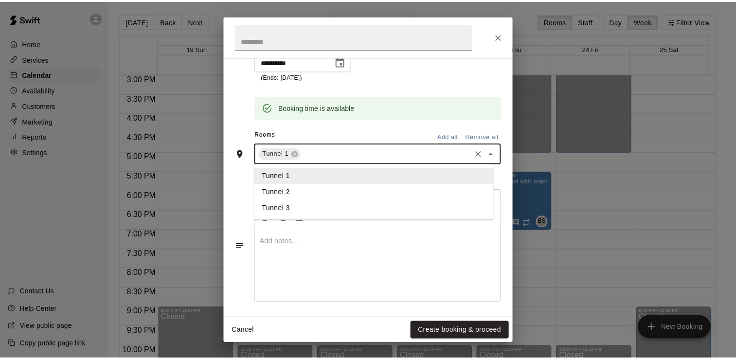
scroll to position [217, 0]
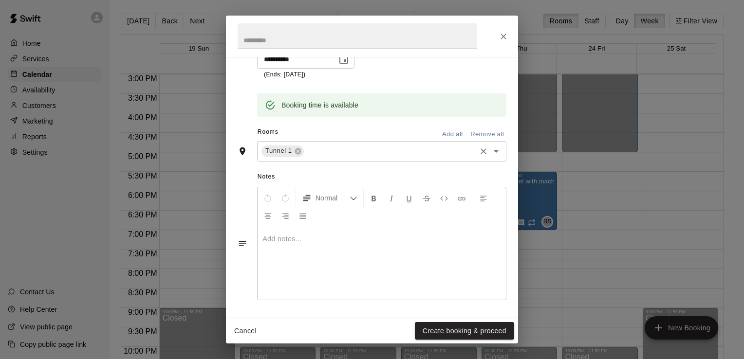
click at [337, 234] on p at bounding box center [381, 239] width 238 height 10
click at [458, 326] on button "Create booking & proceed" at bounding box center [464, 331] width 99 height 18
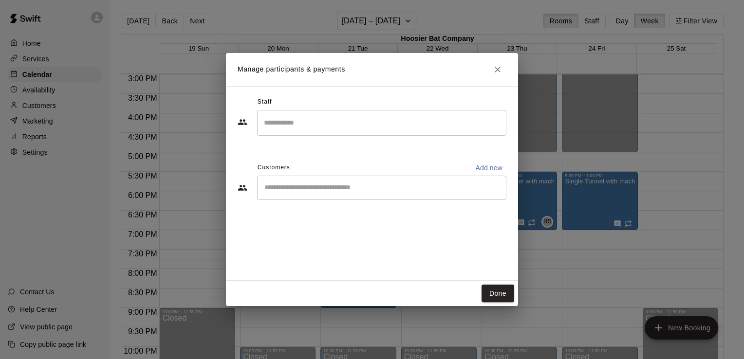
click at [309, 122] on input "Search staff" at bounding box center [381, 122] width 240 height 17
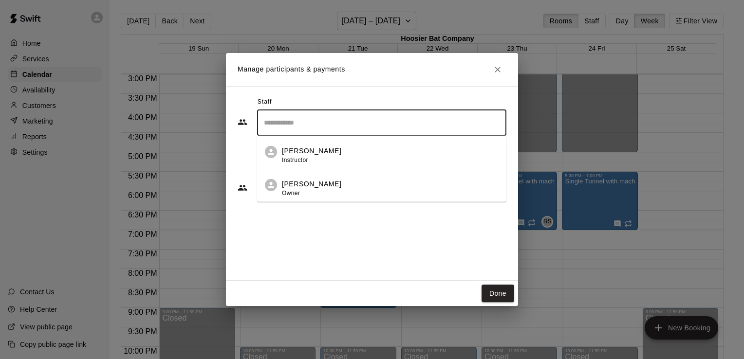
click at [295, 186] on p "[PERSON_NAME]" at bounding box center [311, 184] width 59 height 10
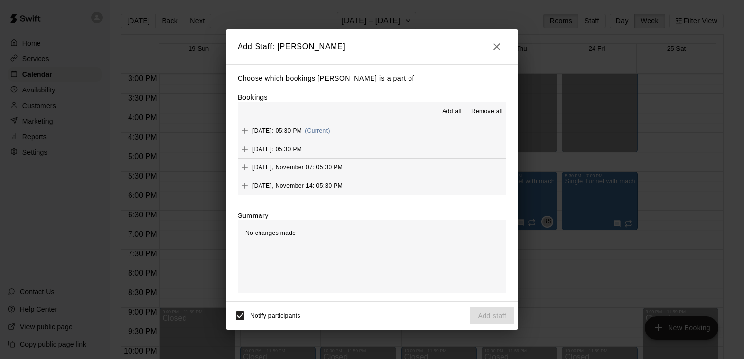
click at [456, 111] on span "Add all" at bounding box center [451, 112] width 19 height 10
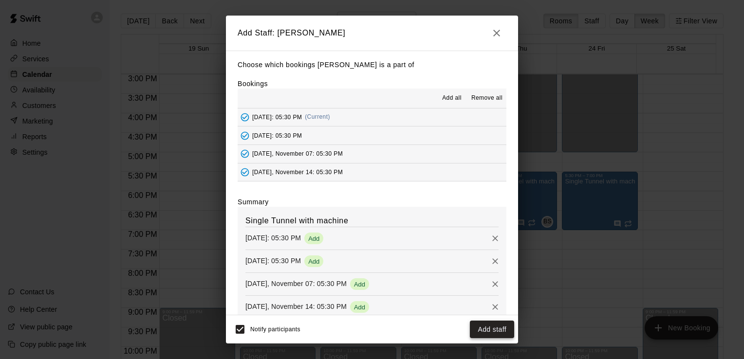
click at [489, 326] on button "Add staff" at bounding box center [492, 330] width 44 height 18
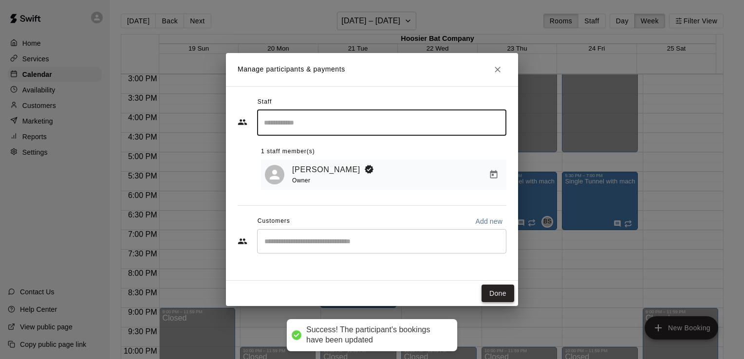
click at [490, 290] on button "Done" at bounding box center [497, 294] width 33 height 18
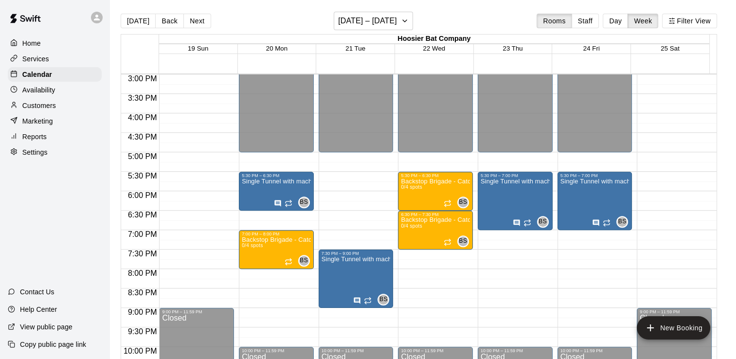
scroll to position [638, 0]
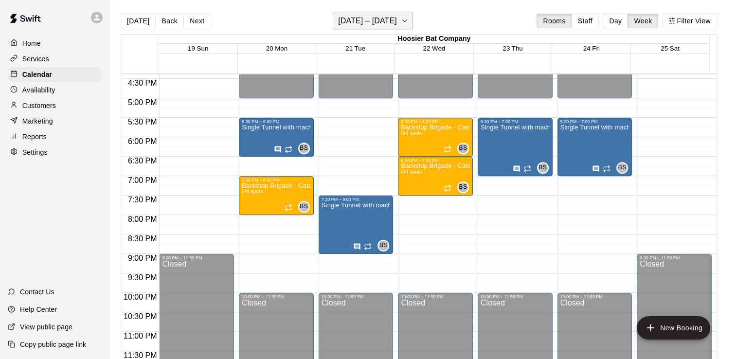
click at [406, 19] on icon "button" at bounding box center [405, 21] width 8 height 12
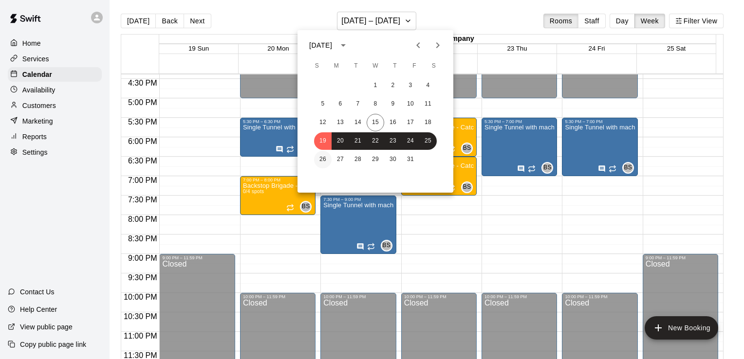
click at [326, 158] on button "26" at bounding box center [323, 160] width 18 height 18
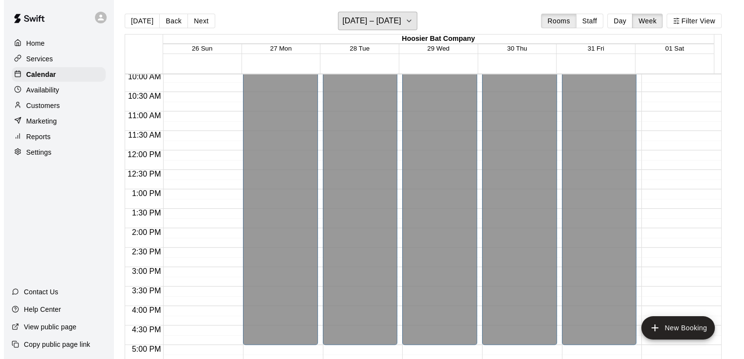
scroll to position [346, 0]
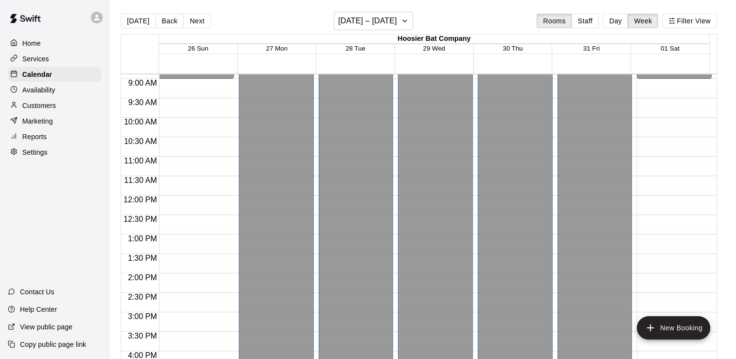
click at [660, 242] on div "12:00 AM – 9:00 AM Closed 9:00 PM – 11:59 PM Closed" at bounding box center [674, 195] width 75 height 935
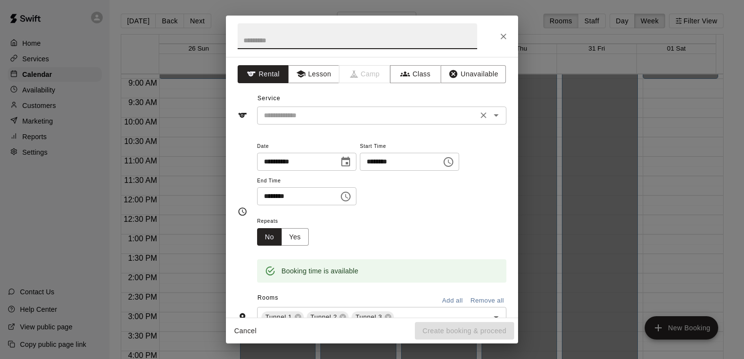
click at [345, 117] on input "text" at bounding box center [367, 116] width 215 height 12
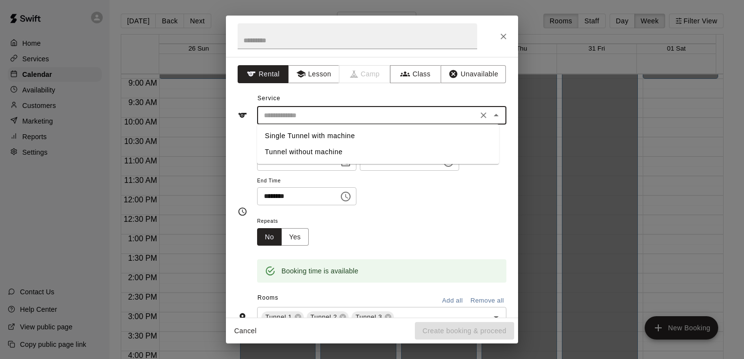
click at [338, 138] on li "Single Tunnel with machine" at bounding box center [378, 136] width 242 height 16
type input "**********"
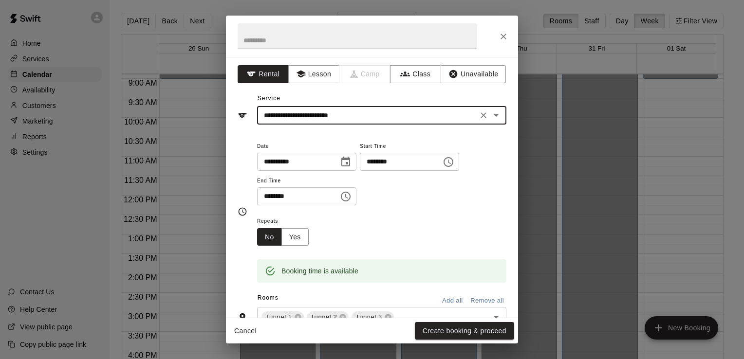
click at [350, 197] on icon "Choose time, selected time is 1:30 PM" at bounding box center [346, 197] width 10 height 10
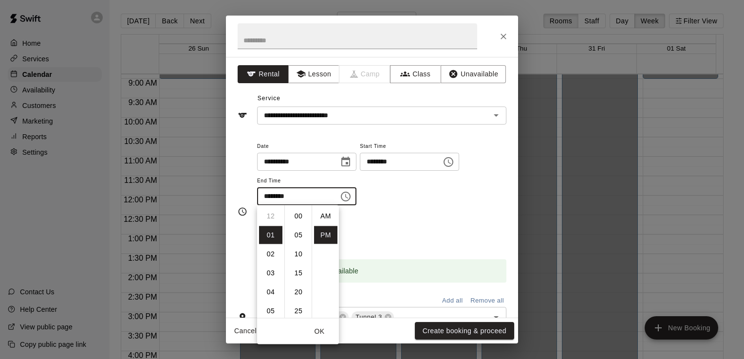
scroll to position [18, 0]
click at [270, 235] on li "02" at bounding box center [270, 235] width 23 height 18
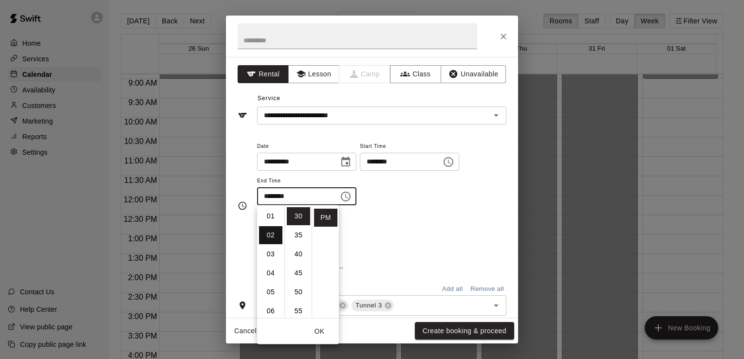
type input "********"
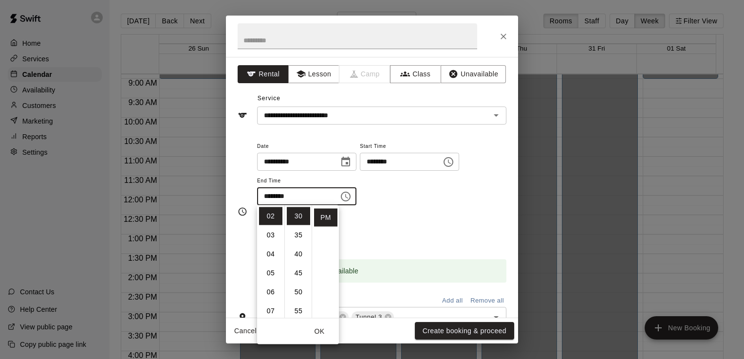
click at [407, 220] on div "Repeats No Yes" at bounding box center [381, 230] width 249 height 31
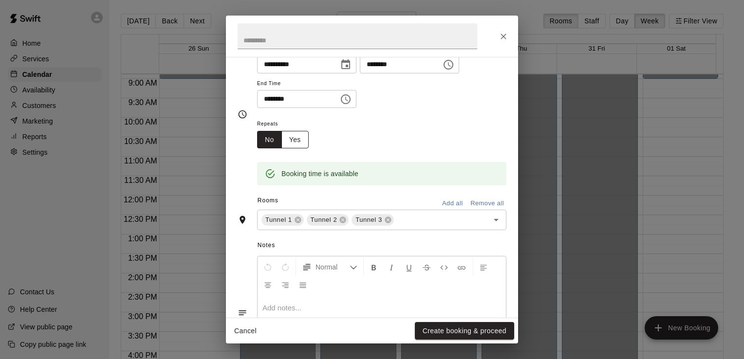
click at [293, 139] on button "Yes" at bounding box center [294, 140] width 27 height 18
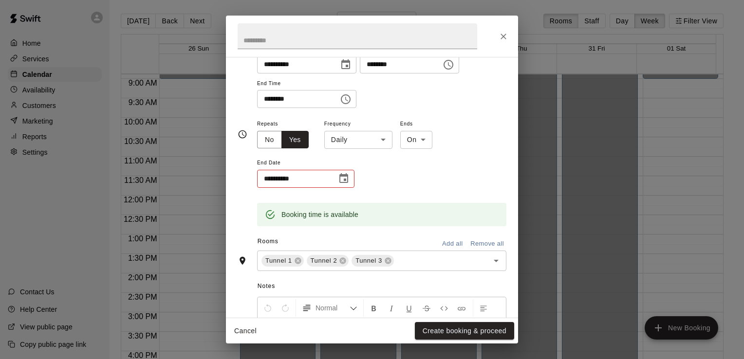
scroll to position [99, 0]
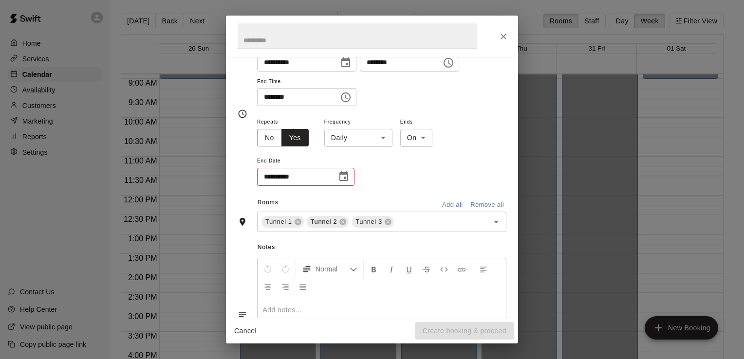
click at [371, 143] on body "Home Services Calendar Availability Customers Marketing Reports Settings Contac…" at bounding box center [372, 187] width 744 height 375
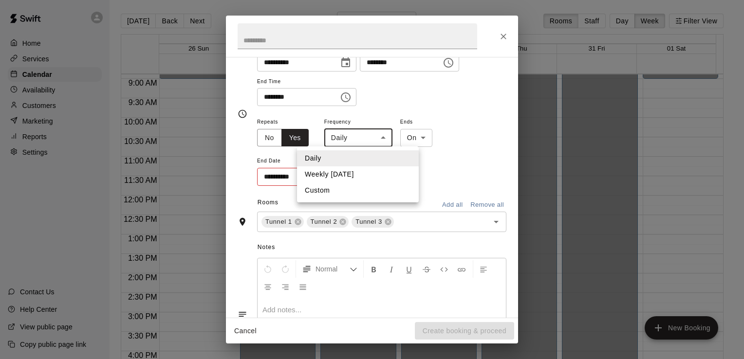
click at [345, 173] on li "Weekly [DATE]" at bounding box center [358, 174] width 122 height 16
type input "******"
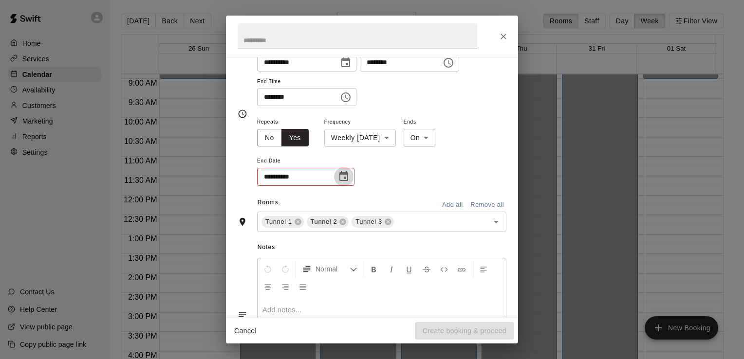
click at [341, 176] on icon "Choose date" at bounding box center [344, 177] width 12 height 12
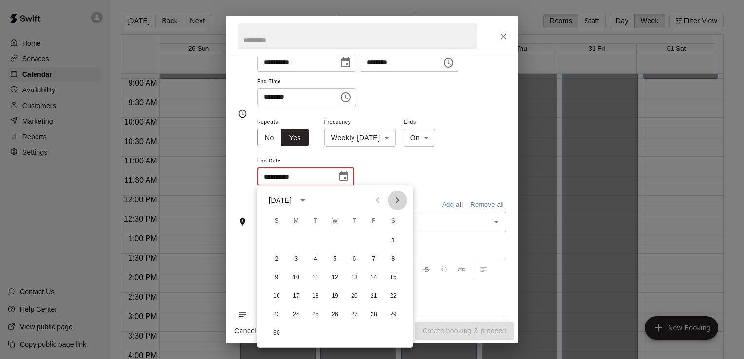
click at [399, 204] on icon "Next month" at bounding box center [397, 201] width 12 height 12
click at [396, 203] on icon "Next month" at bounding box center [397, 201] width 3 height 6
click at [378, 202] on icon "Previous month" at bounding box center [377, 201] width 3 height 6
click at [398, 296] on button "27" at bounding box center [394, 297] width 18 height 18
type input "**********"
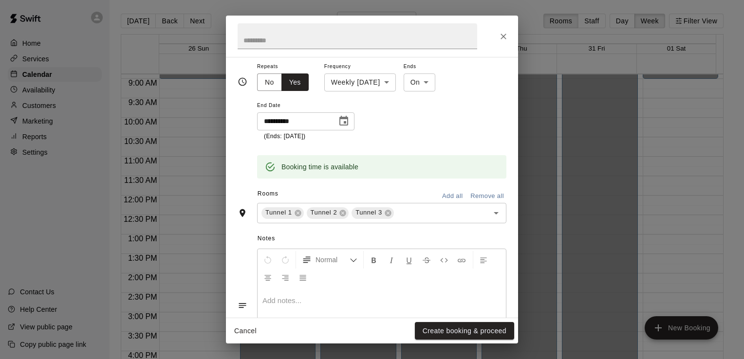
scroll to position [171, 0]
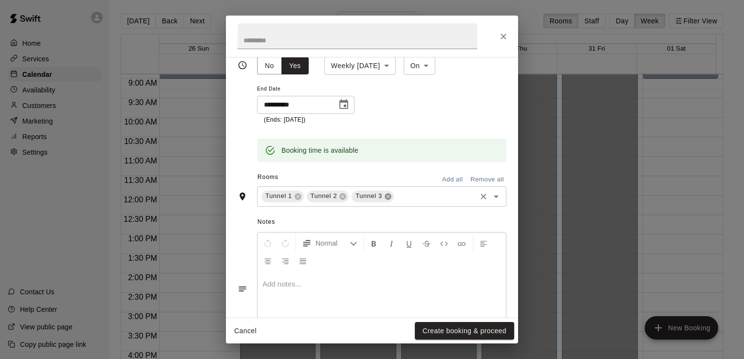
click at [385, 196] on icon at bounding box center [388, 197] width 8 height 8
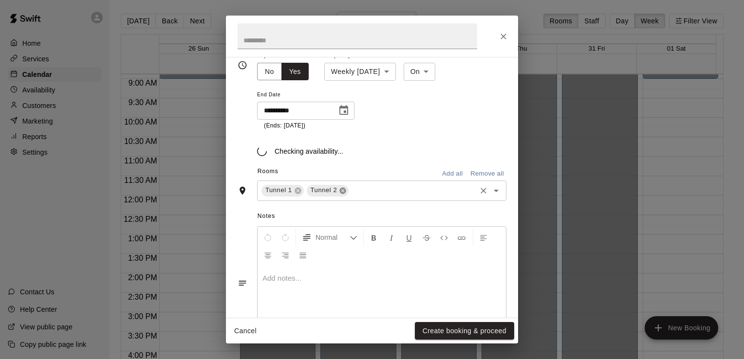
click at [340, 189] on icon at bounding box center [343, 190] width 6 height 6
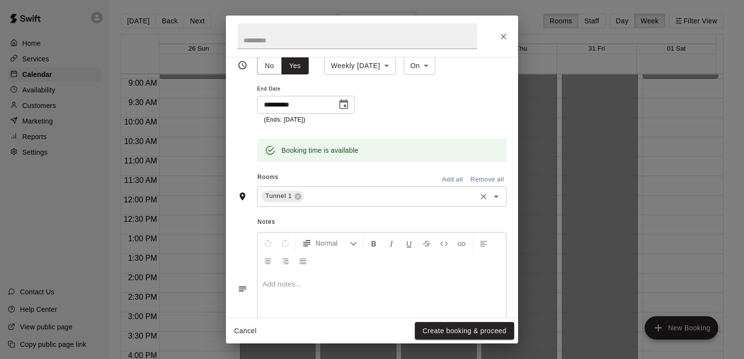
click at [293, 292] on div at bounding box center [381, 308] width 248 height 73
click at [496, 330] on button "Create booking & proceed" at bounding box center [464, 331] width 99 height 18
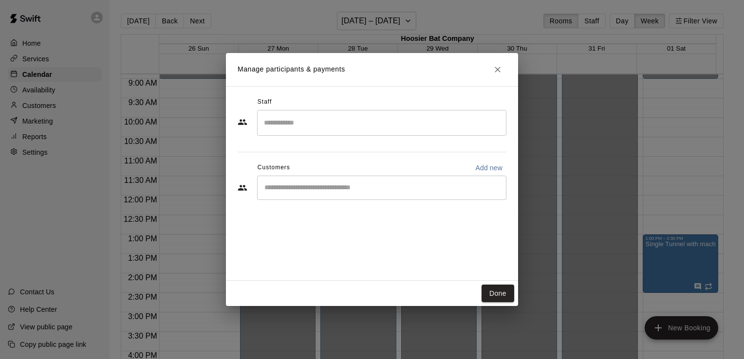
click at [314, 135] on div "​" at bounding box center [381, 123] width 249 height 26
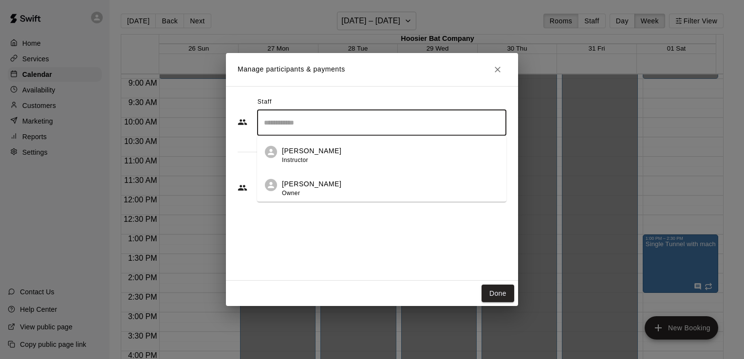
click at [286, 183] on p "[PERSON_NAME]" at bounding box center [311, 184] width 59 height 10
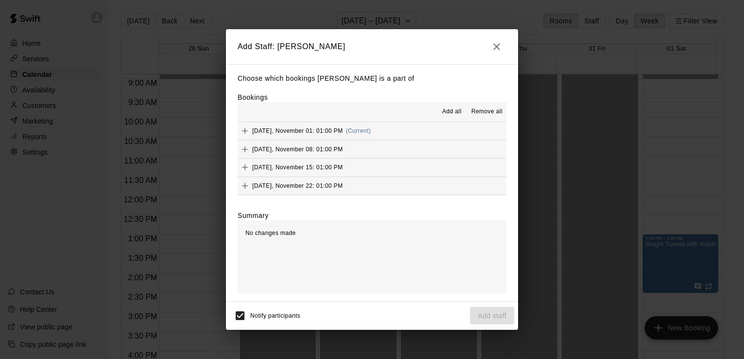
click at [450, 112] on span "Add all" at bounding box center [451, 112] width 19 height 10
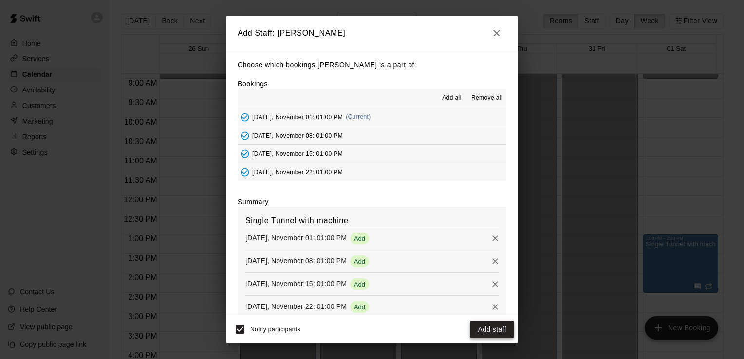
click at [492, 329] on button "Add staff" at bounding box center [492, 330] width 44 height 18
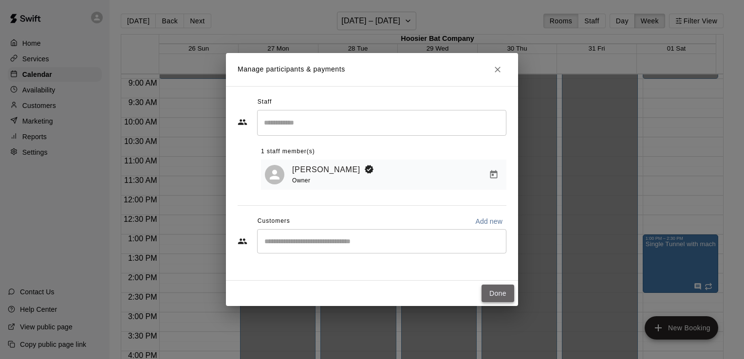
click at [504, 298] on button "Done" at bounding box center [497, 294] width 33 height 18
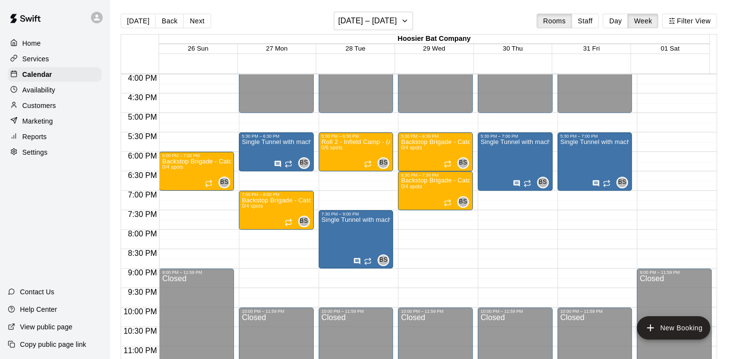
scroll to position [638, 0]
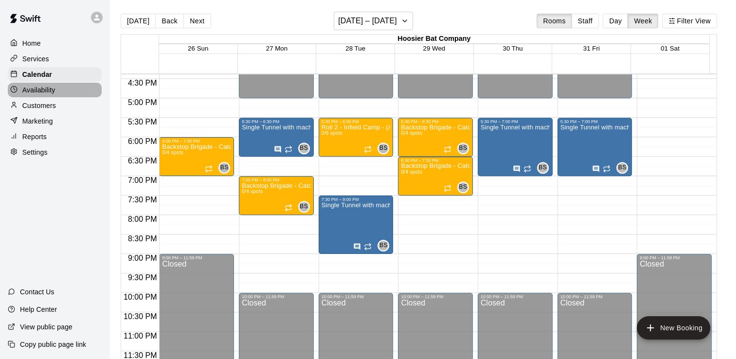
click at [46, 92] on p "Availability" at bounding box center [38, 90] width 33 height 10
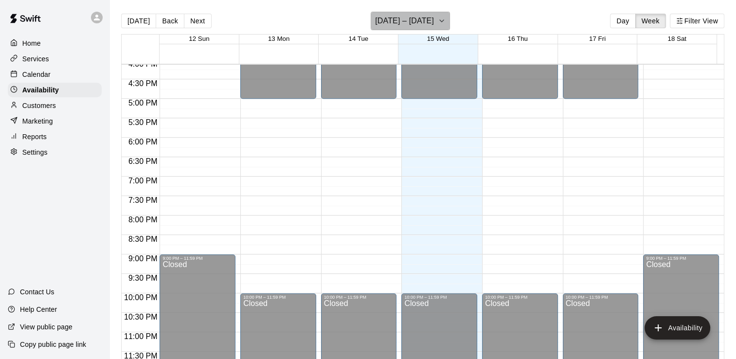
click at [440, 20] on icon "button" at bounding box center [442, 21] width 4 height 2
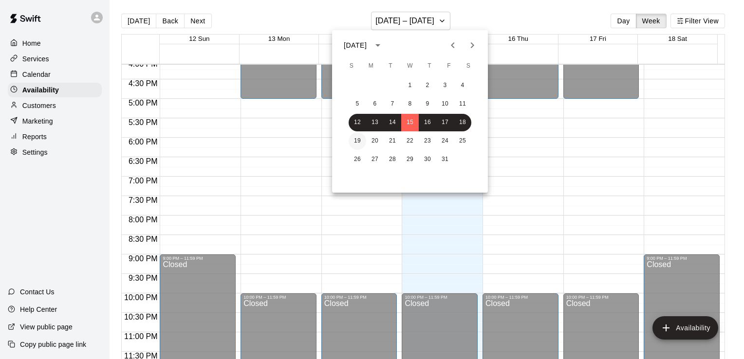
click at [357, 144] on button "19" at bounding box center [357, 141] width 18 height 18
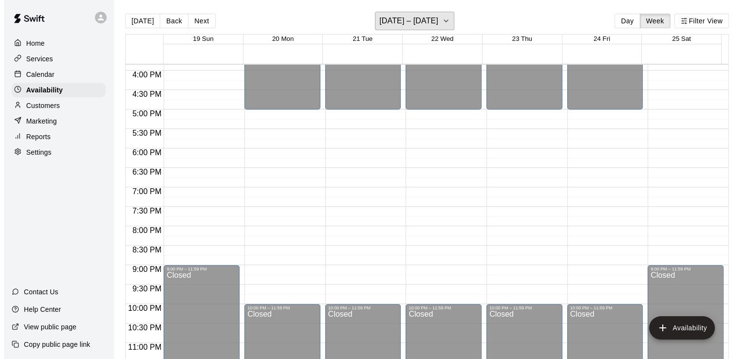
scroll to position [628, 0]
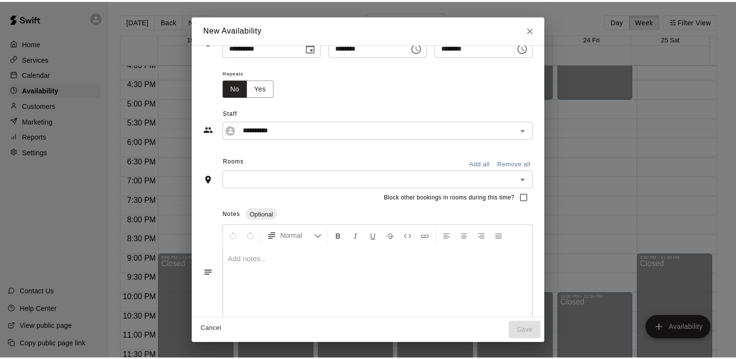
scroll to position [39, 0]
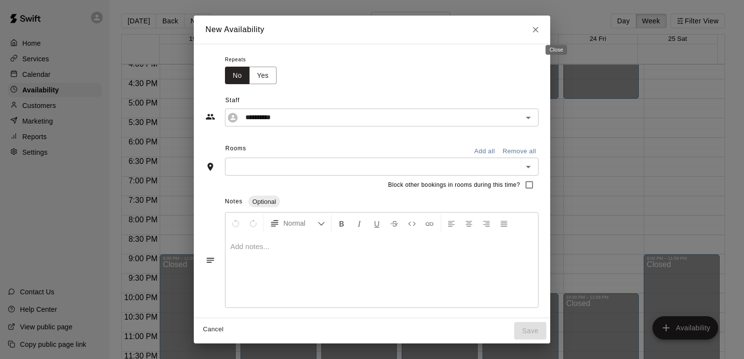
click at [540, 32] on icon "Close" at bounding box center [536, 30] width 10 height 10
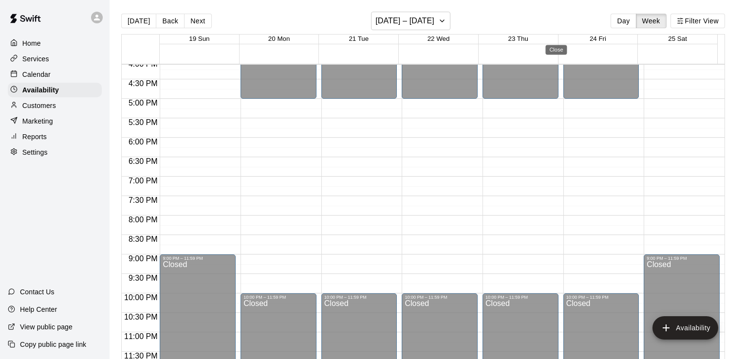
type input "**********"
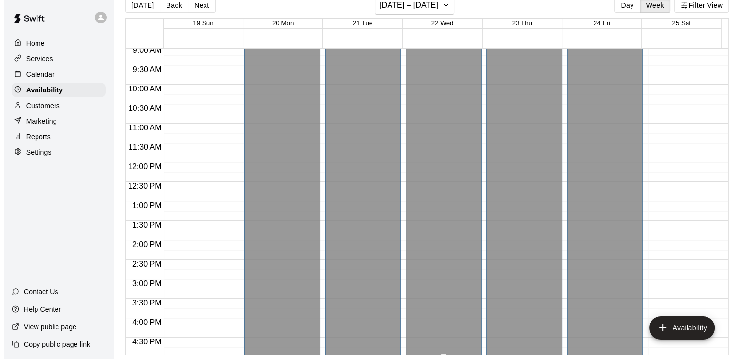
scroll to position [292, 0]
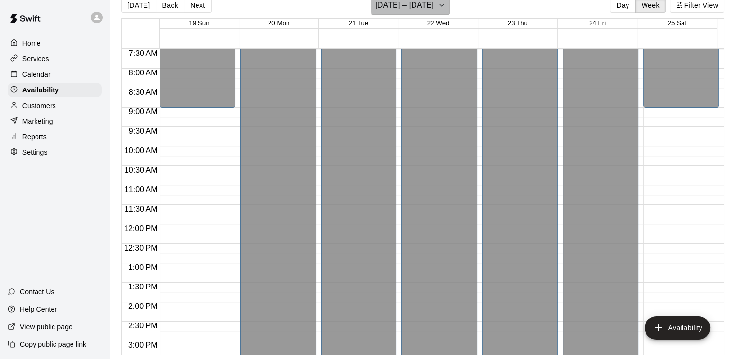
click at [438, 5] on icon "button" at bounding box center [442, 6] width 8 height 12
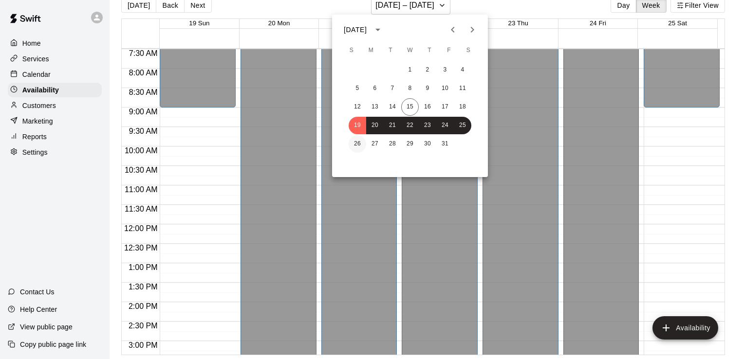
click at [357, 143] on button "26" at bounding box center [357, 144] width 18 height 18
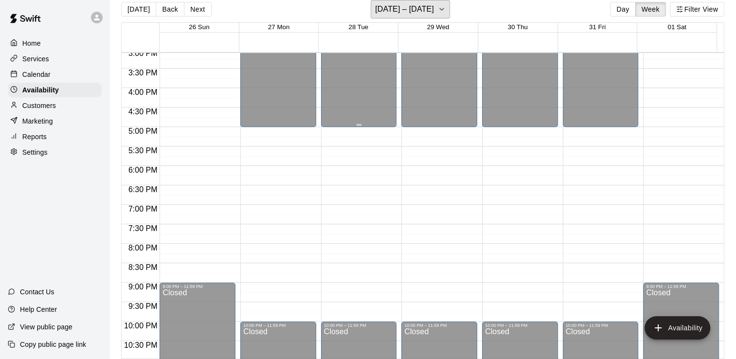
scroll to position [628, 0]
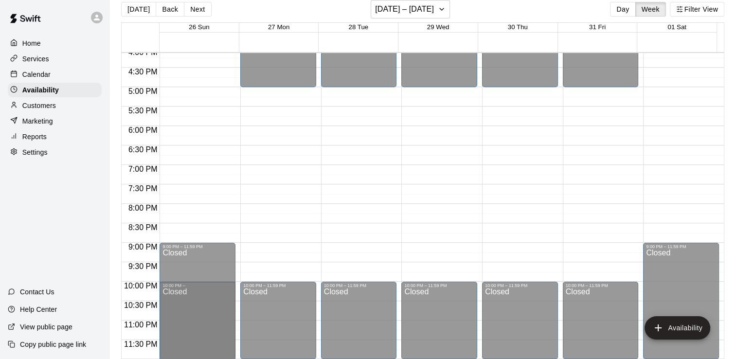
drag, startPoint x: 194, startPoint y: 250, endPoint x: 189, endPoint y: 291, distance: 41.7
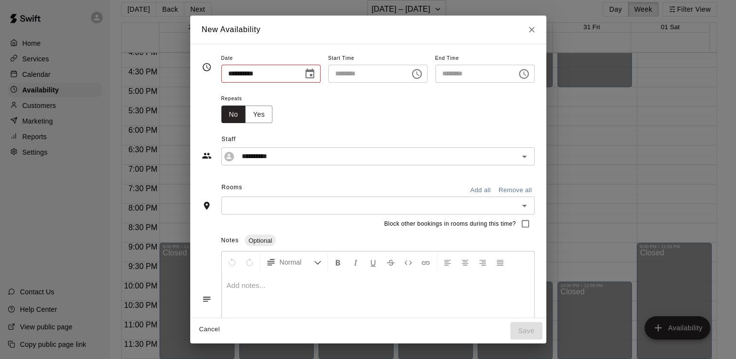
type input "**********"
type input "********"
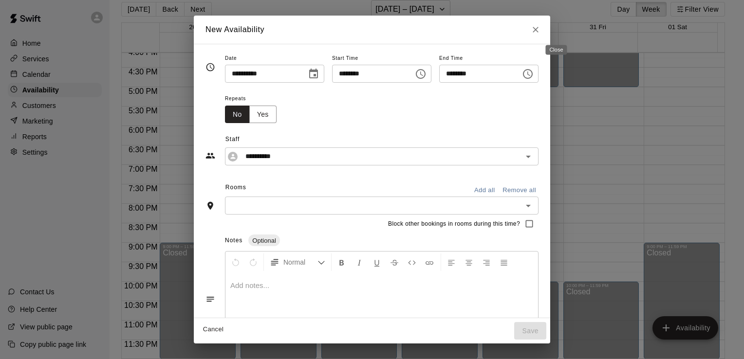
click at [540, 28] on icon "Close" at bounding box center [536, 30] width 10 height 10
type input "**********"
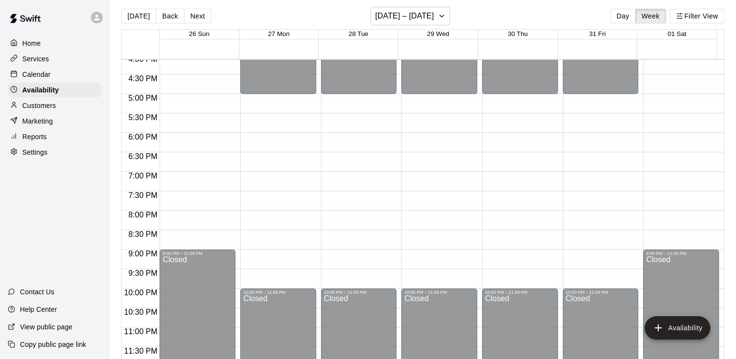
scroll to position [0, 0]
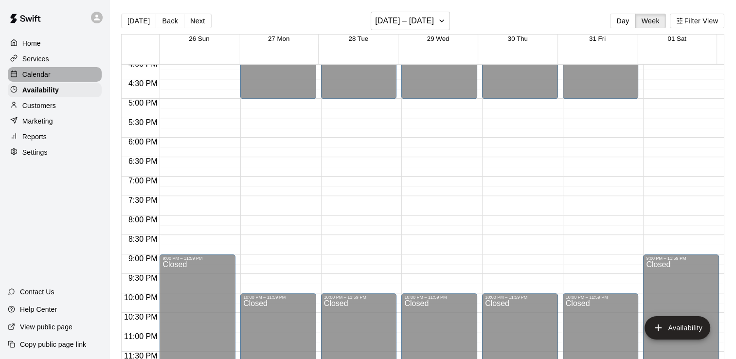
click at [38, 78] on p "Calendar" at bounding box center [36, 75] width 28 height 10
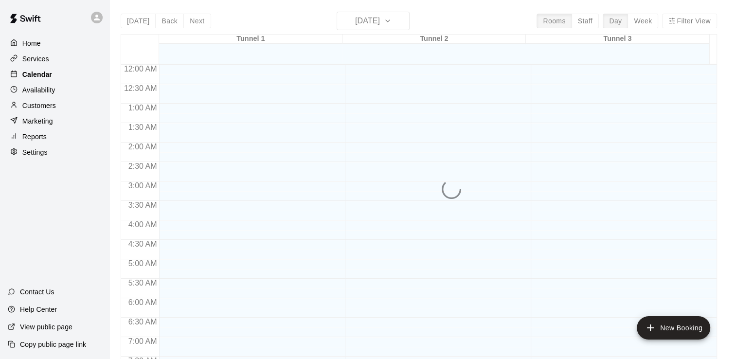
scroll to position [401, 0]
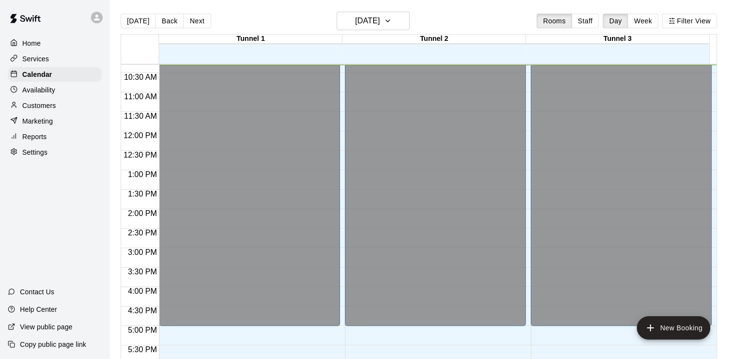
click at [40, 59] on p "Services" at bounding box center [35, 59] width 27 height 10
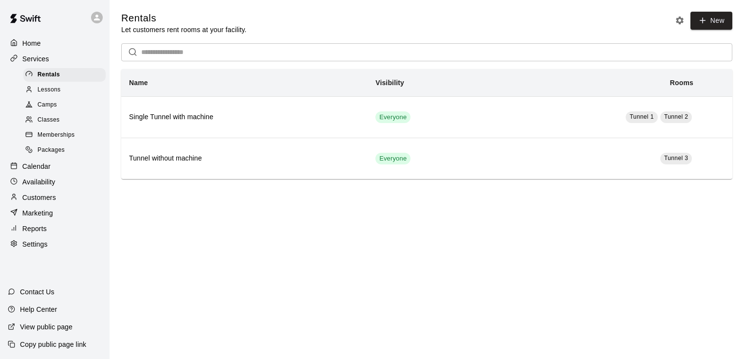
click at [33, 40] on p "Home" at bounding box center [31, 43] width 18 height 10
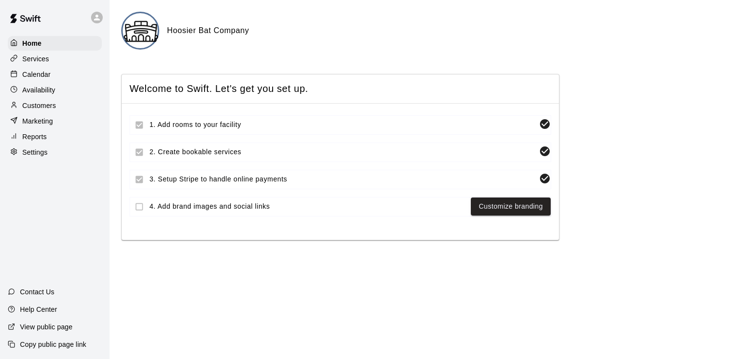
click at [44, 90] on p "Availability" at bounding box center [38, 90] width 33 height 10
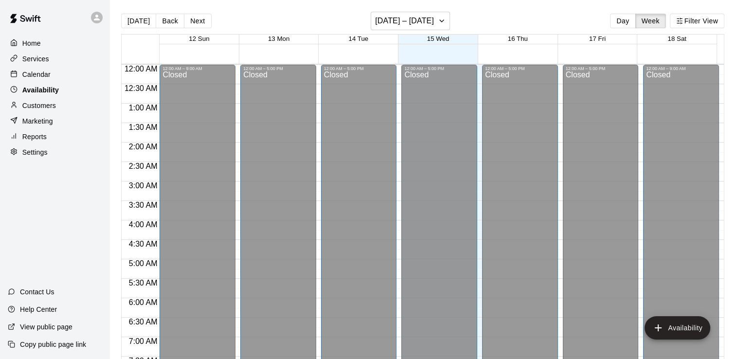
scroll to position [401, 0]
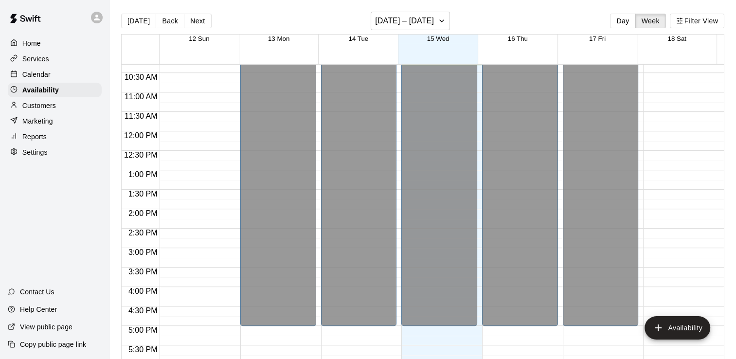
click at [43, 75] on p "Calendar" at bounding box center [36, 75] width 28 height 10
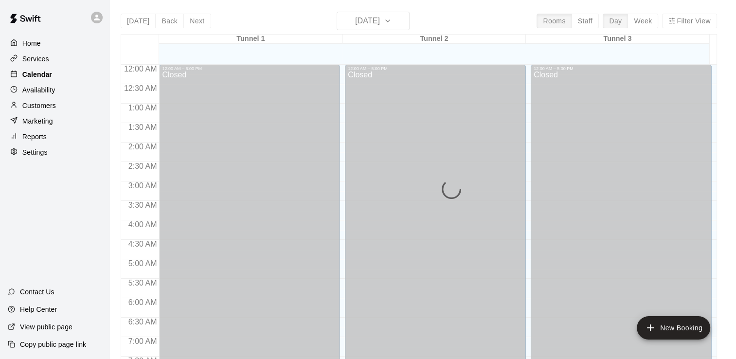
scroll to position [401, 0]
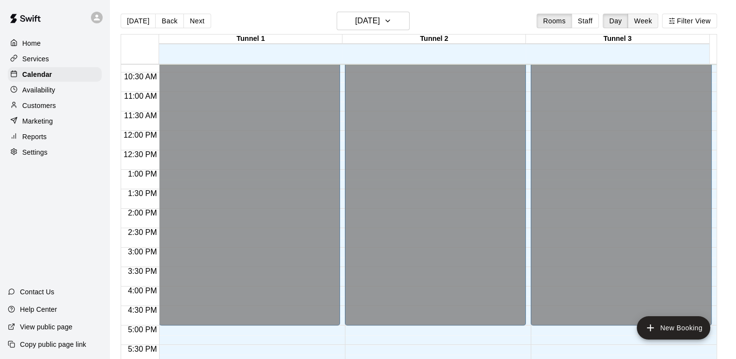
click at [648, 18] on button "Week" at bounding box center [643, 21] width 31 height 15
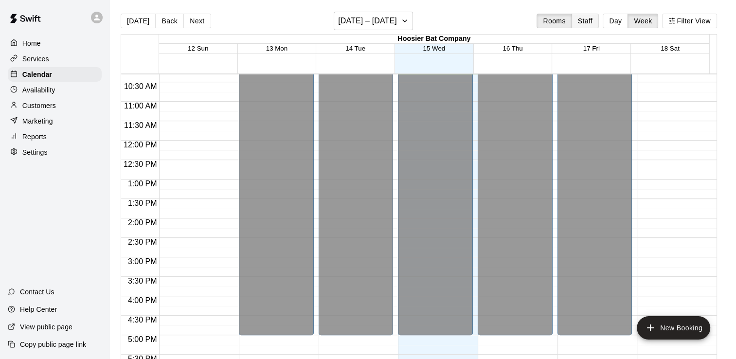
click at [598, 21] on button "Staff" at bounding box center [586, 21] width 28 height 15
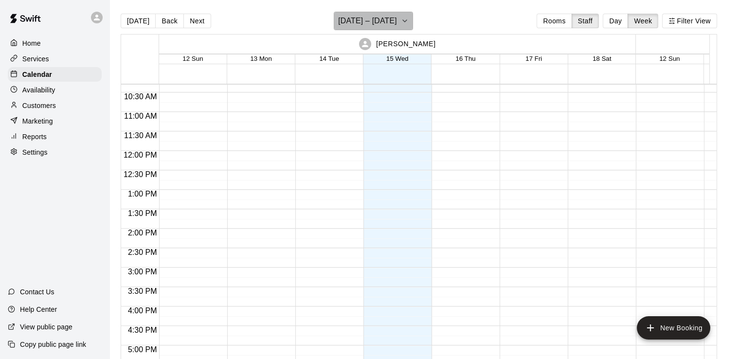
click at [405, 19] on icon "button" at bounding box center [405, 21] width 8 height 12
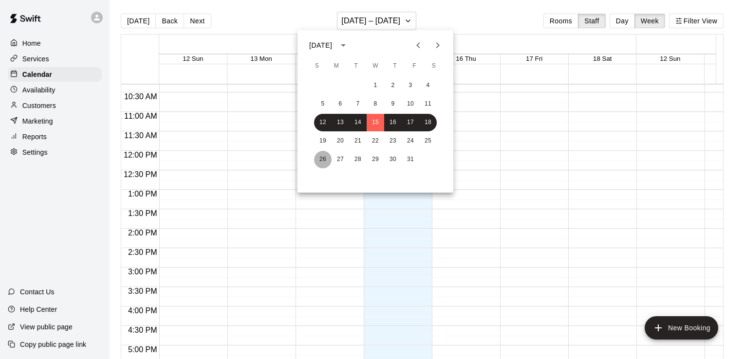
click at [323, 155] on button "26" at bounding box center [323, 160] width 18 height 18
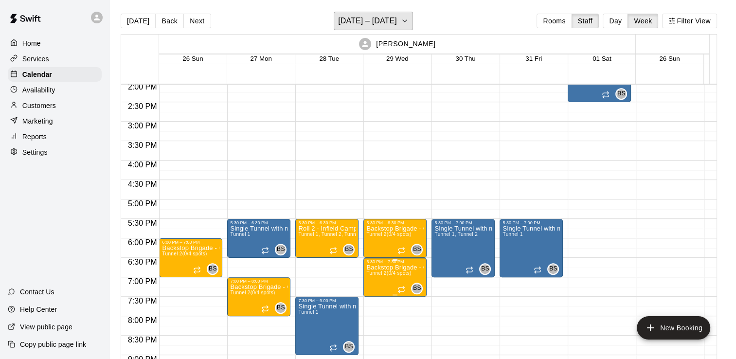
scroll to position [547, 0]
